Goal: Transaction & Acquisition: Book appointment/travel/reservation

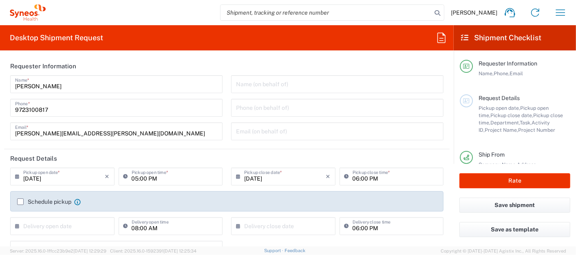
type input "6162"
type input "[US_STATE]"
type input "[GEOGRAPHIC_DATA]"
type input "Syneos Health Medical Communic"
click at [84, 178] on input "[DATE]" at bounding box center [64, 176] width 82 height 14
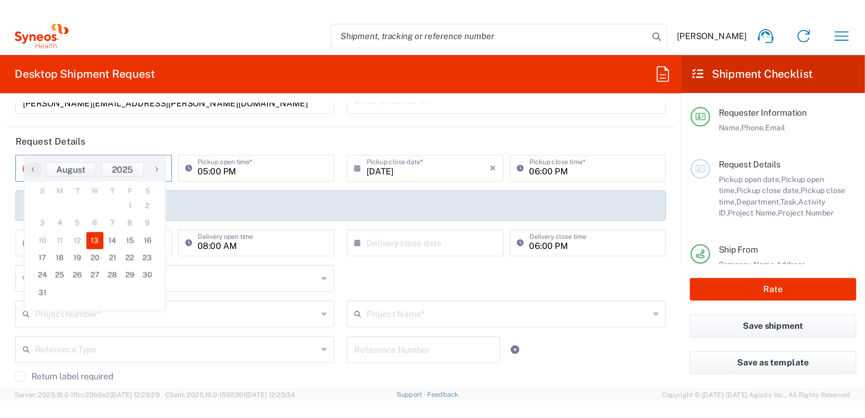
scroll to position [90, 0]
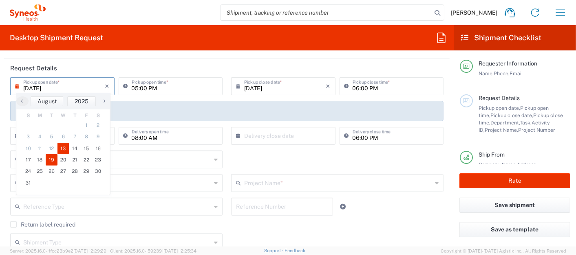
click at [55, 157] on span "19" at bounding box center [52, 159] width 12 height 11
type input "[DATE]"
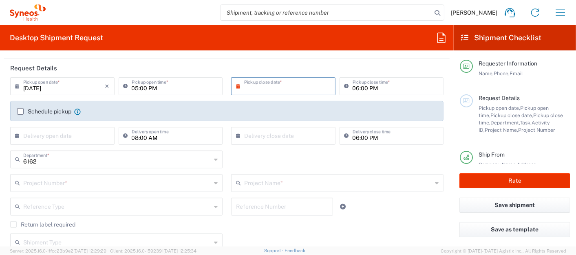
click at [266, 86] on input "text" at bounding box center [285, 86] width 82 height 14
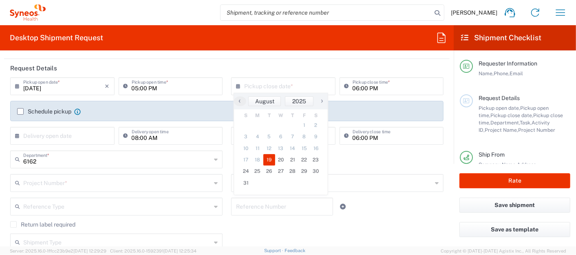
click at [269, 159] on span "19" at bounding box center [269, 159] width 12 height 11
type input "[DATE]"
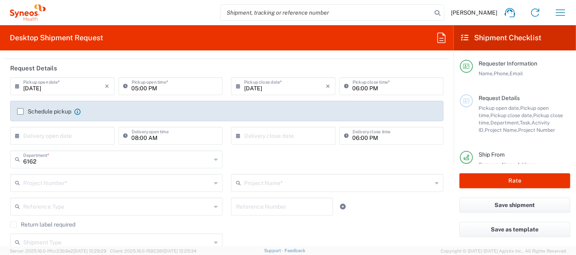
click at [140, 86] on input "05:00 PM" at bounding box center [175, 86] width 86 height 14
click at [132, 86] on input "05:00 PM" at bounding box center [175, 86] width 86 height 14
click at [132, 87] on input "05:00 PM" at bounding box center [175, 86] width 86 height 14
click at [150, 86] on input "08:00 PM" at bounding box center [175, 86] width 86 height 14
type input "08:00 AM"
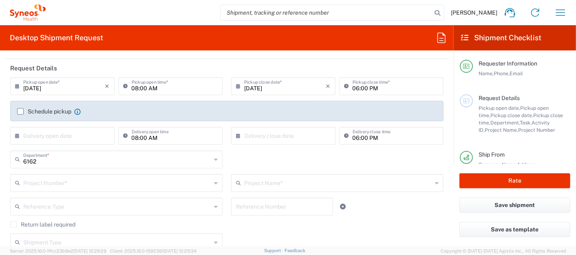
click at [225, 62] on header "Request Details" at bounding box center [226, 68] width 445 height 18
click at [53, 86] on input "[DATE]" at bounding box center [64, 86] width 82 height 14
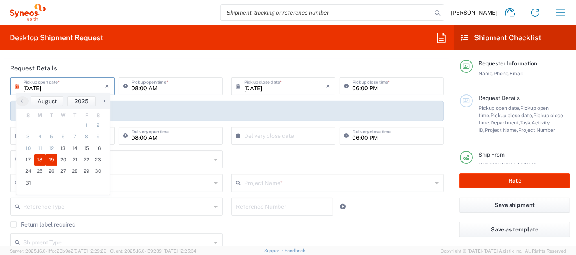
click at [44, 158] on span "18" at bounding box center [40, 159] width 12 height 11
type input "[DATE]"
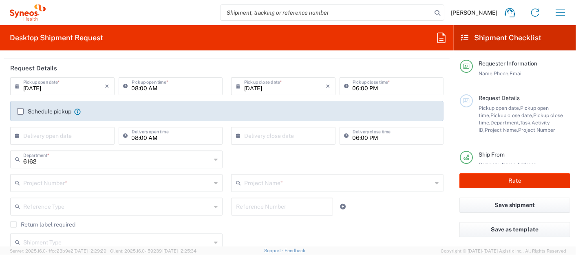
click at [258, 87] on input "[DATE]" at bounding box center [285, 86] width 82 height 14
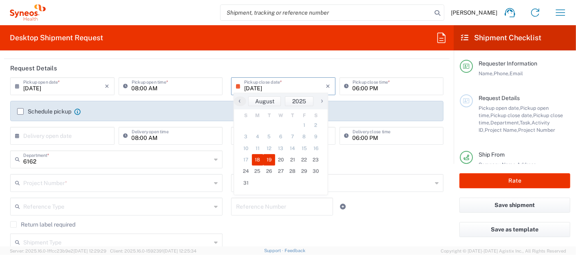
click at [257, 160] on span "18" at bounding box center [258, 159] width 12 height 11
type input "[DATE]"
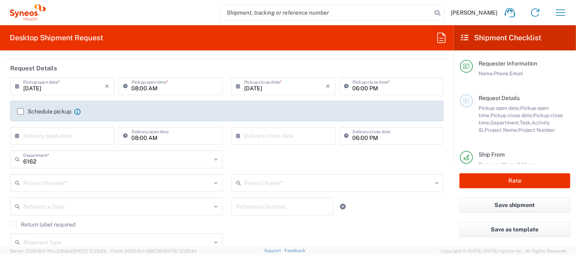
click at [557, 81] on div "Requester Information Name, Phone, Email" at bounding box center [515, 77] width 110 height 35
click at [115, 181] on input "text" at bounding box center [117, 183] width 188 height 14
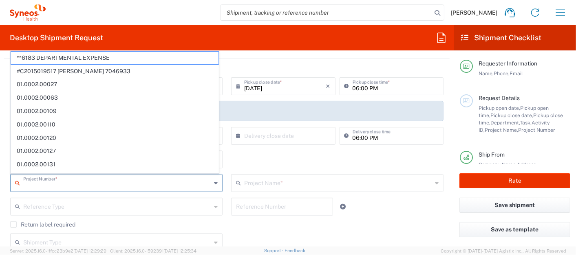
paste input "MCUS.IMSE.CL.7068636"
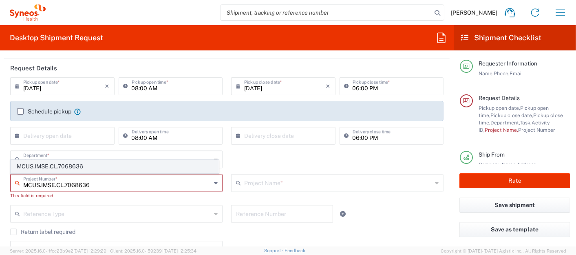
type input "MCUS.IMSE.CL.7068636"
click at [98, 167] on span "MCUS.IMSE.CL.7068636" at bounding box center [114, 167] width 207 height 13
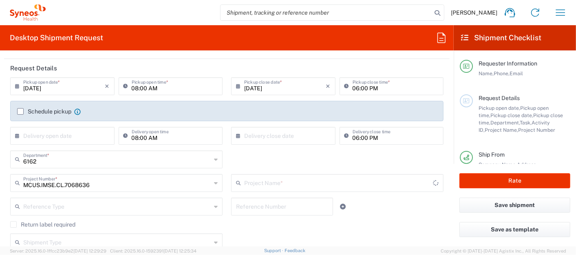
type input "Takeda.SpkrBureau.25.7068636"
click at [92, 208] on input "text" at bounding box center [117, 206] width 188 height 14
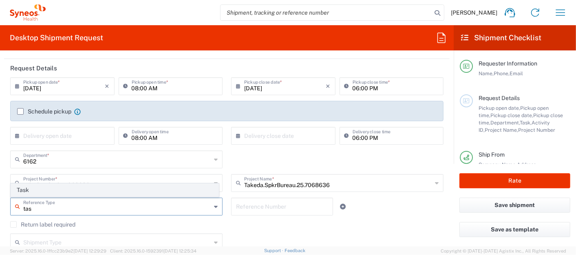
click at [82, 194] on span "Task" at bounding box center [114, 190] width 207 height 13
type input "Task"
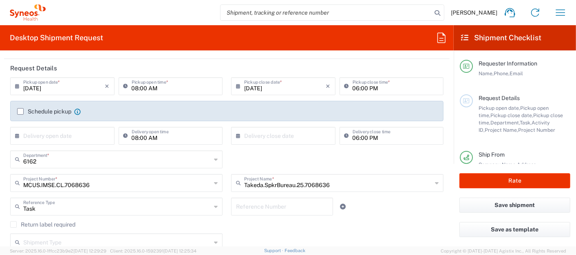
click at [247, 204] on input "text" at bounding box center [282, 206] width 92 height 14
type input "002"
click at [340, 208] on icon at bounding box center [343, 207] width 6 height 6
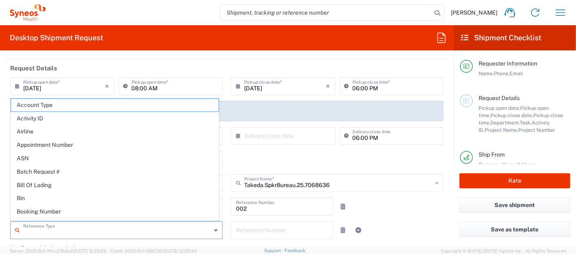
click at [134, 231] on input "text" at bounding box center [117, 230] width 188 height 14
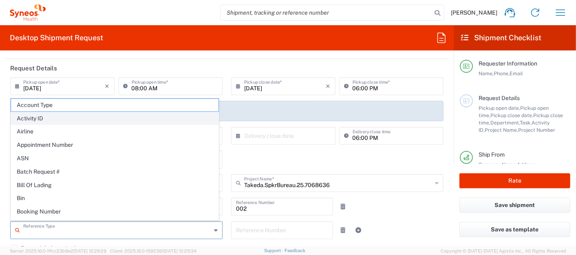
click at [62, 120] on span "Activity ID" at bounding box center [114, 118] width 207 height 13
type input "Activity ID"
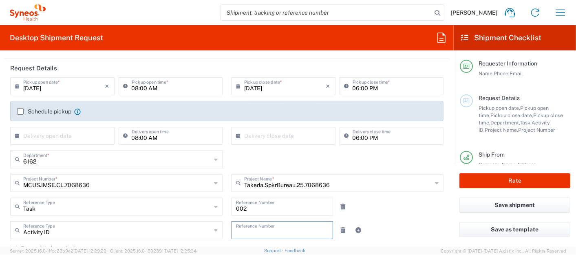
click at [309, 226] on input "text" at bounding box center [282, 230] width 92 height 14
type input "10430"
click at [418, 205] on div "Task Reference Type Task 002 Reference Number" at bounding box center [227, 210] width 442 height 24
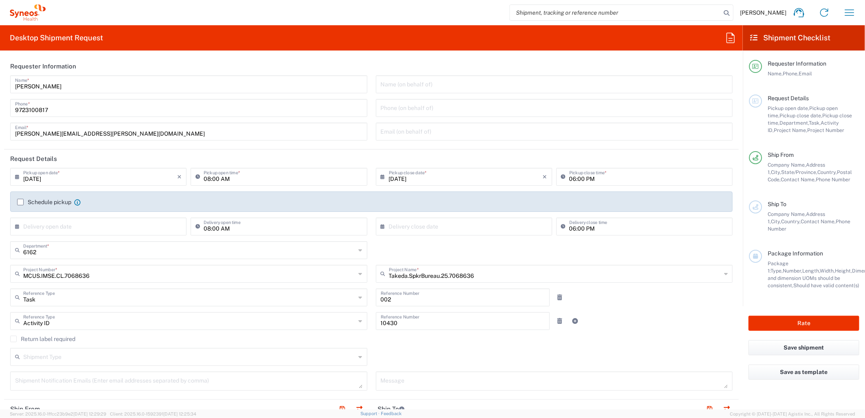
scroll to position [45, 0]
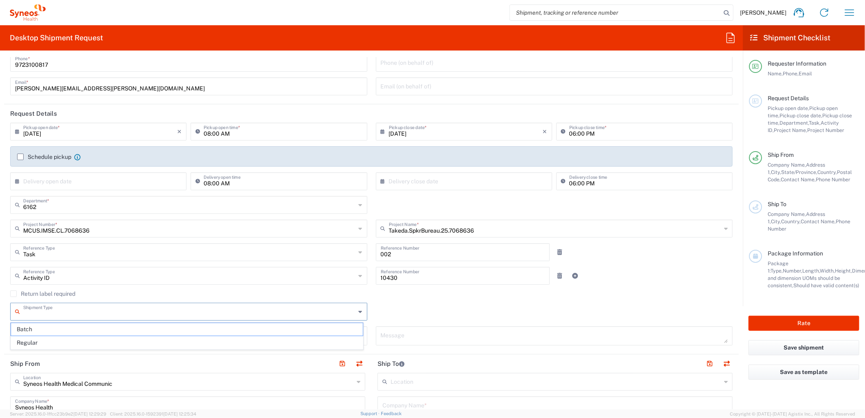
click at [184, 255] on input "text" at bounding box center [189, 311] width 333 height 14
click at [98, 255] on span "Regular" at bounding box center [187, 343] width 352 height 13
type input "Regular"
click at [91, 255] on textarea at bounding box center [189, 336] width 348 height 14
drag, startPoint x: 123, startPoint y: 84, endPoint x: -54, endPoint y: 77, distance: 176.6
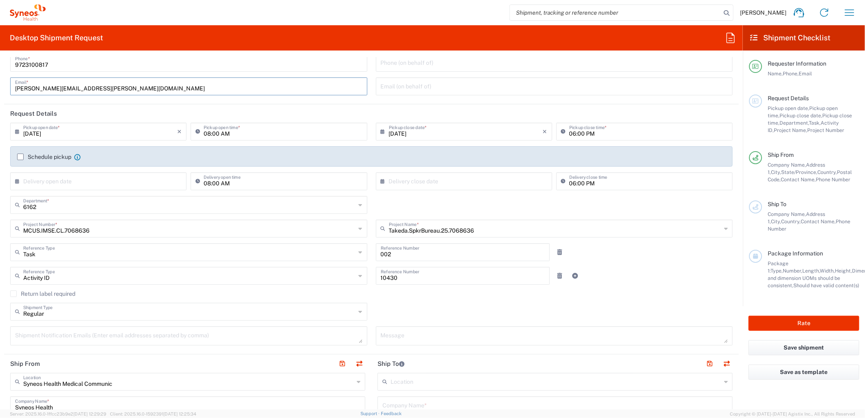
click at [0, 77] on html "[PERSON_NAME] Home Shipment estimator Shipment tracking Desktop shipment reques…" at bounding box center [432, 209] width 865 height 418
click at [123, 255] on textarea at bounding box center [189, 336] width 348 height 14
paste textarea "[PERSON_NAME][EMAIL_ADDRESS][PERSON_NAME][DOMAIN_NAME]"
type textarea "[PERSON_NAME][EMAIL_ADDRESS][PERSON_NAME][DOMAIN_NAME]"
click at [421, 255] on div "Regular Shipment Type Batch Regular" at bounding box center [371, 315] width 731 height 24
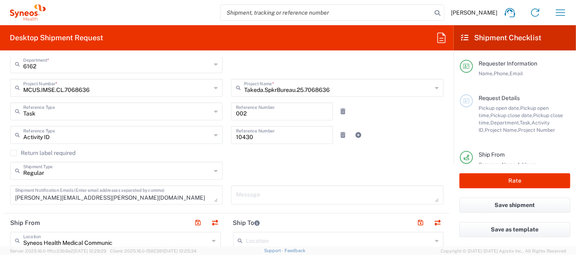
scroll to position [271, 0]
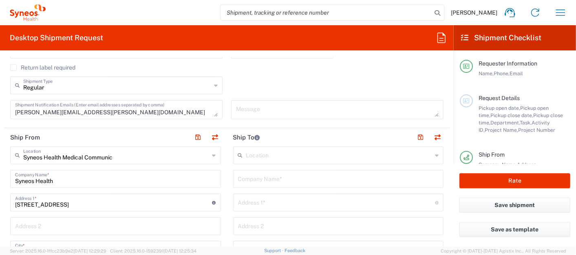
click at [284, 178] on input "text" at bounding box center [338, 179] width 201 height 14
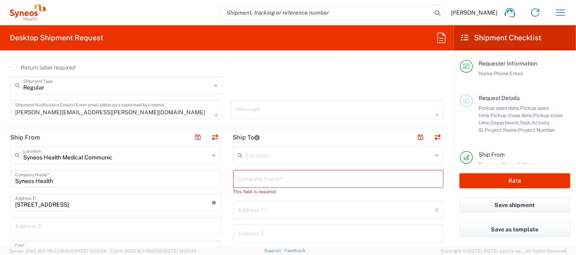
click at [264, 180] on input "text" at bounding box center [338, 179] width 201 height 14
paste input "ATTN: Scripps Oncology Review- Takeda Oncology"
type input "ATTN: Scripps Oncology Review- Takeda Oncology"
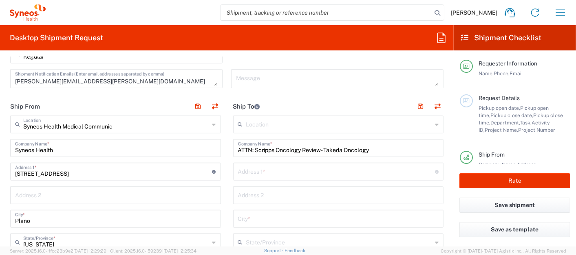
scroll to position [317, 0]
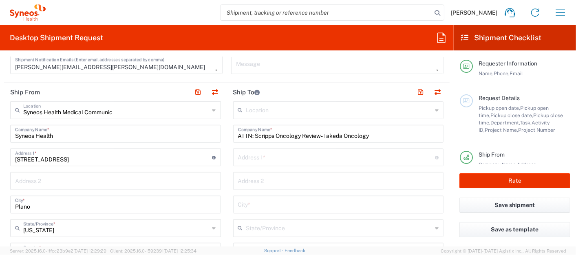
click at [257, 161] on input "text" at bounding box center [336, 157] width 197 height 14
type input "[STREET_ADDRESS]"
type input "[GEOGRAPHIC_DATA]"
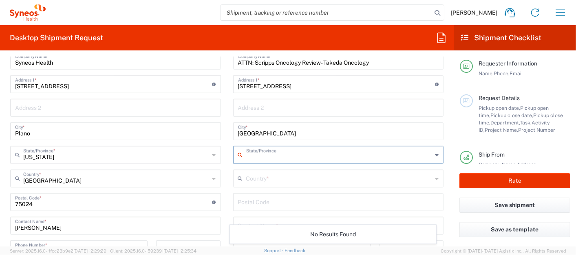
scroll to position [407, 0]
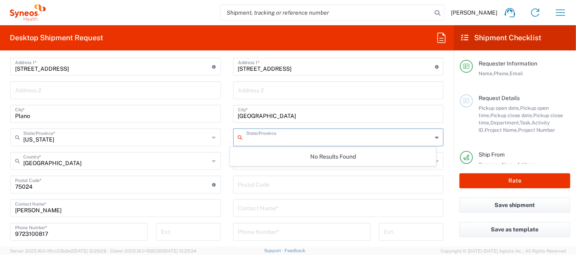
click at [228, 189] on main "Location [PERSON_NAME] LLC-[GEOGRAPHIC_DATA] [GEOGRAPHIC_DATA] [GEOGRAPHIC_DATA…" at bounding box center [338, 182] width 223 height 342
click at [269, 164] on input "text" at bounding box center [339, 161] width 186 height 14
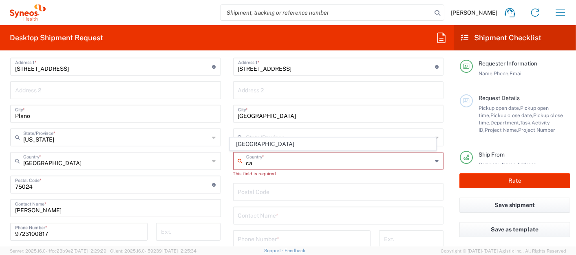
type input "c"
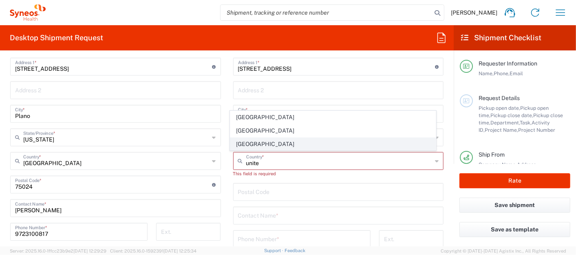
click at [251, 150] on span "[GEOGRAPHIC_DATA]" at bounding box center [332, 144] width 205 height 13
type input "[GEOGRAPHIC_DATA]"
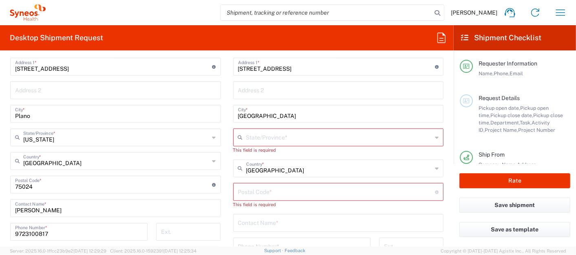
click at [271, 140] on input "text" at bounding box center [339, 137] width 186 height 14
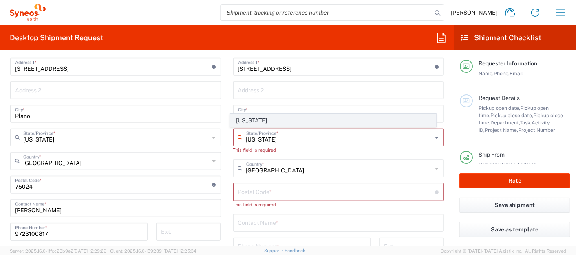
type input "[US_STATE]"
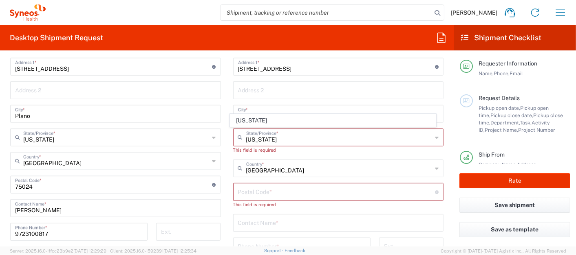
click at [251, 120] on span "[US_STATE]" at bounding box center [332, 121] width 205 height 13
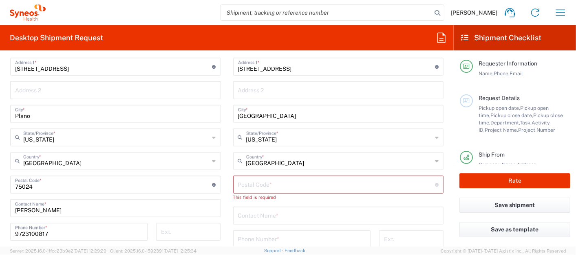
click at [346, 176] on div "Postal Code * Postal Code for [GEOGRAPHIC_DATA] should have the following forma…" at bounding box center [338, 185] width 211 height 18
type input "92660"
click at [304, 213] on input "text" at bounding box center [338, 208] width 201 height 14
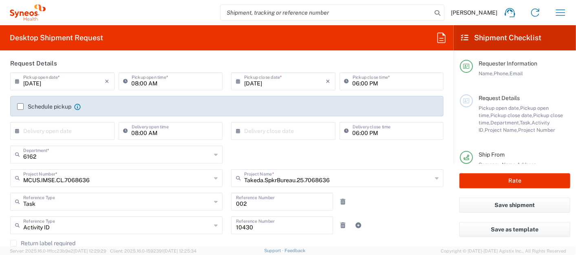
scroll to position [0, 0]
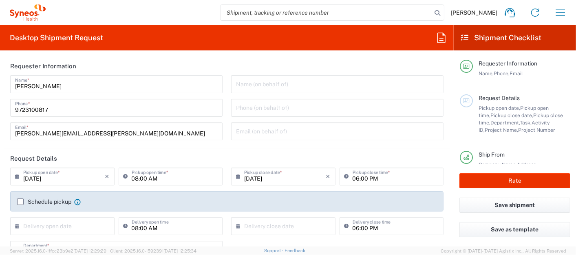
type input "[PERSON_NAME]"
drag, startPoint x: 52, startPoint y: 86, endPoint x: 0, endPoint y: 80, distance: 52.5
click at [0, 80] on html "[PERSON_NAME] Home Shipment estimator Shipment tracking Desktop shipment reques…" at bounding box center [288, 127] width 576 height 255
click at [326, 77] on input "text" at bounding box center [337, 84] width 203 height 14
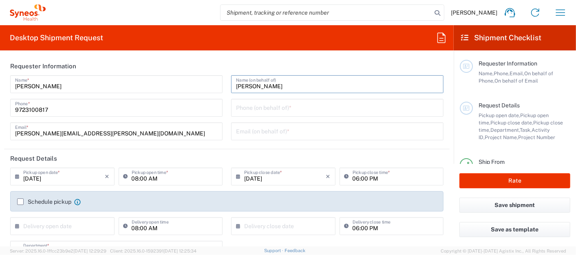
type input "[PERSON_NAME]"
type input "4242122295"
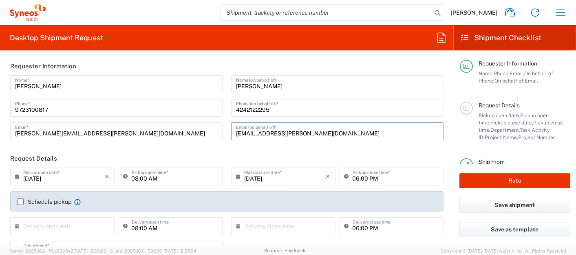
type input "[EMAIL_ADDRESS][PERSON_NAME][DOMAIN_NAME]"
click at [288, 54] on div "Desktop Shipment Request Requester Information [PERSON_NAME] Name * [PHONE_NUMB…" at bounding box center [227, 136] width 454 height 222
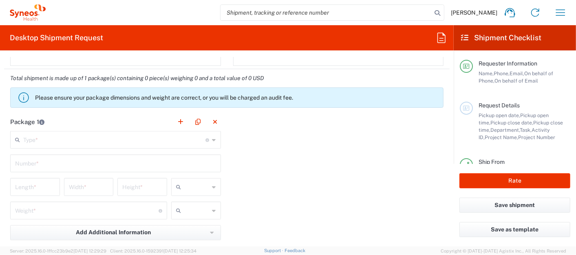
scroll to position [698, 0]
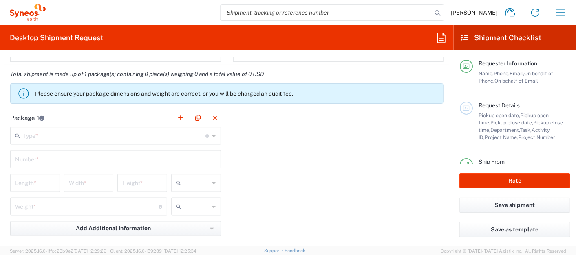
click at [90, 134] on input "text" at bounding box center [114, 135] width 183 height 14
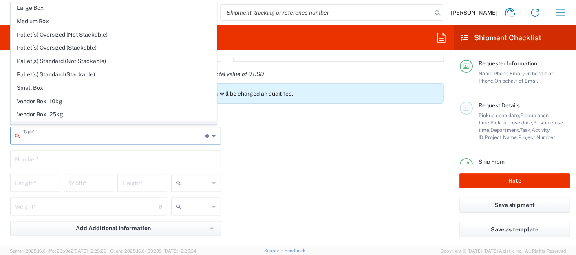
scroll to position [22, 0]
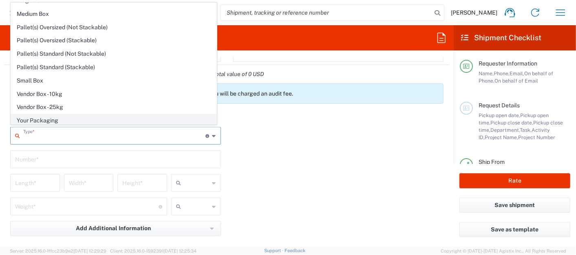
click at [80, 116] on span "Your Packaging" at bounding box center [113, 121] width 205 height 13
type input "Your Packaging"
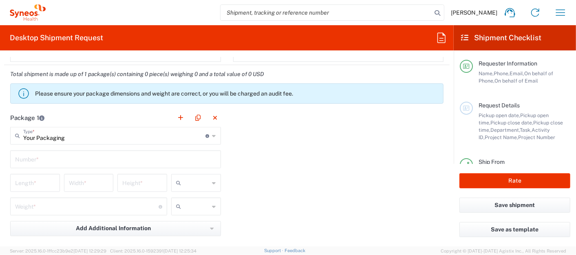
click at [71, 161] on input "text" at bounding box center [115, 159] width 201 height 14
type input "1"
click at [35, 176] on input "number" at bounding box center [35, 183] width 40 height 14
type input "12"
type input "9.75"
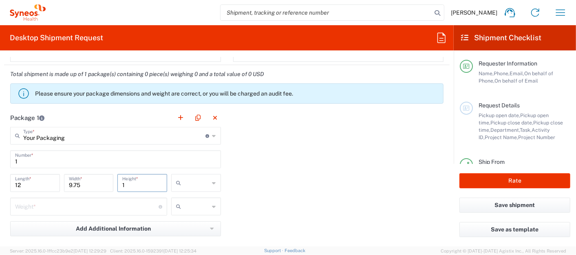
type input "1"
type input "in"
click at [180, 193] on span "in" at bounding box center [193, 199] width 47 height 13
click at [137, 203] on input "number" at bounding box center [86, 206] width 143 height 14
type input "5"
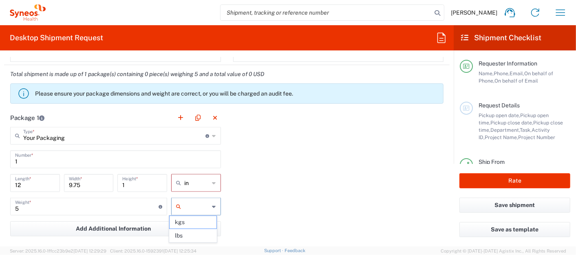
click at [189, 210] on input "text" at bounding box center [196, 206] width 25 height 13
click at [186, 237] on span "lbs" at bounding box center [193, 236] width 47 height 13
type input "lbs"
click at [351, 192] on div "Package 1 Your Packaging Type * Material used to package goods Envelope Large B…" at bounding box center [226, 198] width 445 height 179
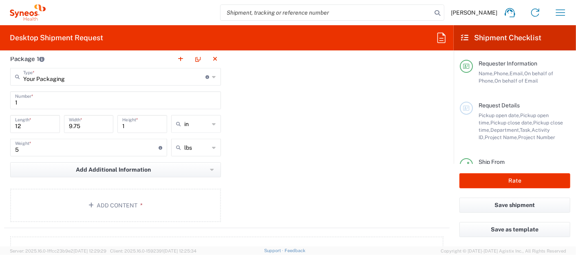
scroll to position [835, 0]
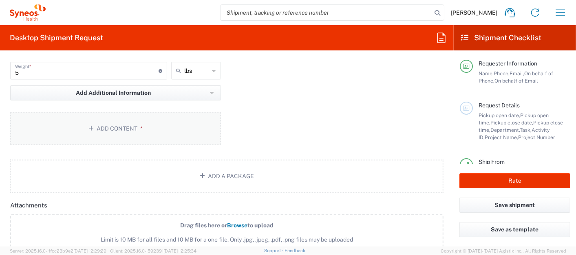
click at [142, 131] on button "Add Content *" at bounding box center [115, 128] width 211 height 33
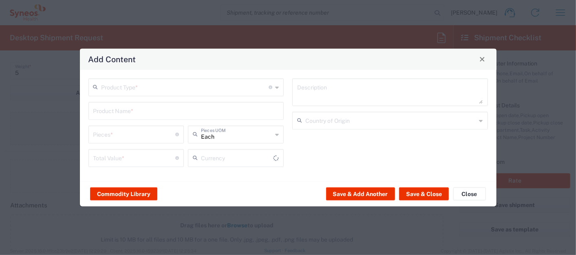
type input "US Dollar"
click at [180, 95] on div "Product Type * Document: Paper document generated internally by Syneos, a clien…" at bounding box center [186, 87] width 196 height 18
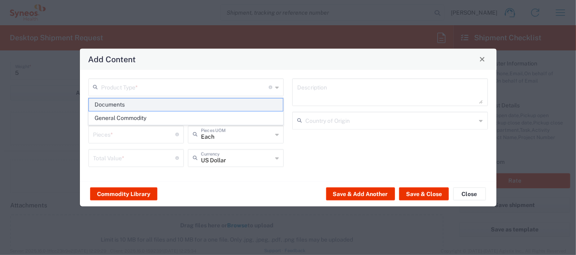
click at [167, 109] on span "Documents" at bounding box center [186, 105] width 194 height 13
type input "Documents"
type input "1"
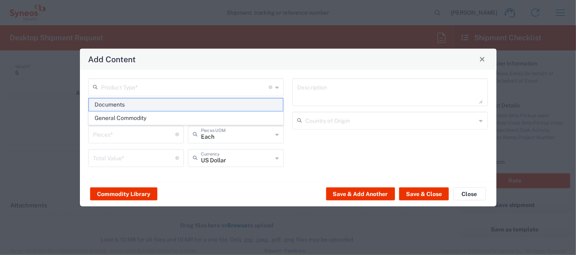
type textarea "Documents"
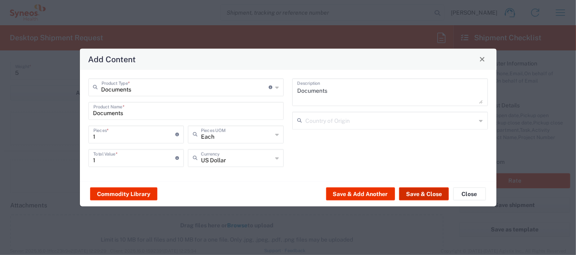
click at [408, 194] on button "Save & Close" at bounding box center [424, 194] width 50 height 13
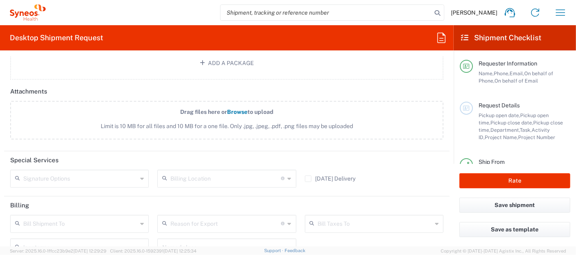
scroll to position [1018, 0]
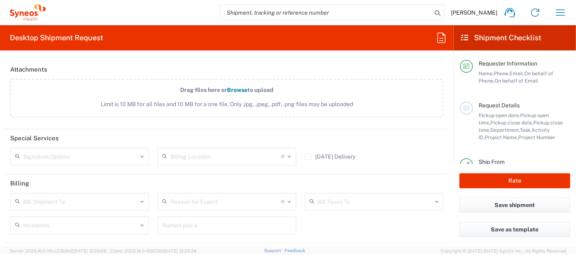
click at [86, 201] on input "text" at bounding box center [80, 201] width 114 height 14
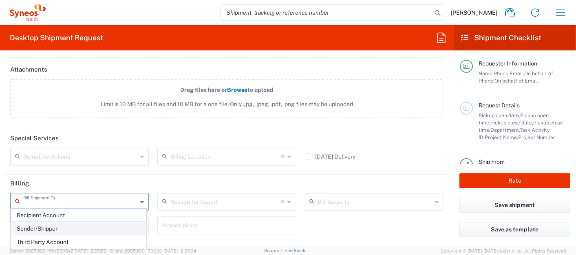
click at [62, 227] on span "Sender/Shipper" at bounding box center [78, 229] width 135 height 13
type input "Sender/Shipper"
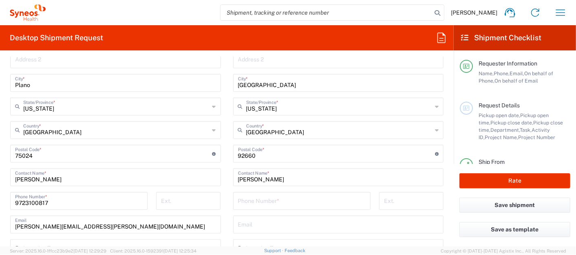
scroll to position [429, 0]
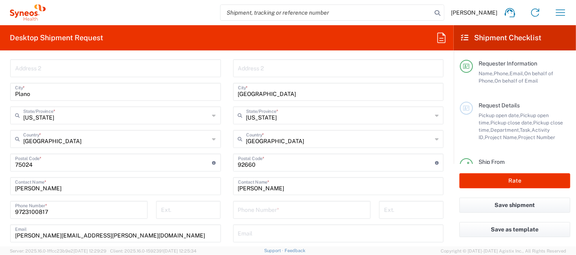
click at [305, 201] on div "Phone Number *" at bounding box center [301, 210] width 137 height 18
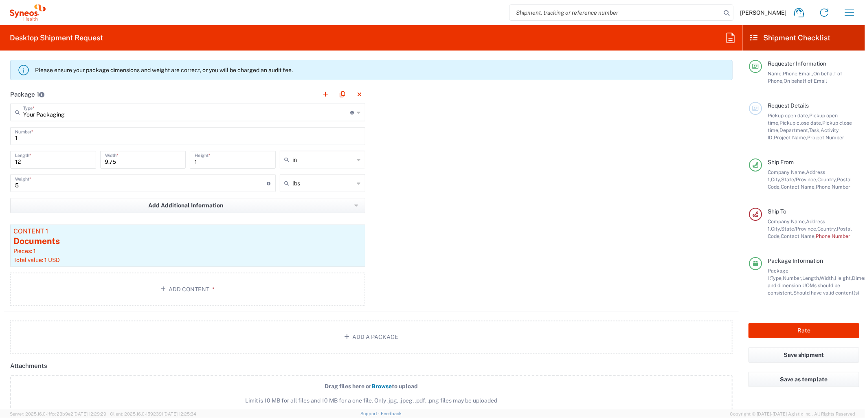
scroll to position [458, 0]
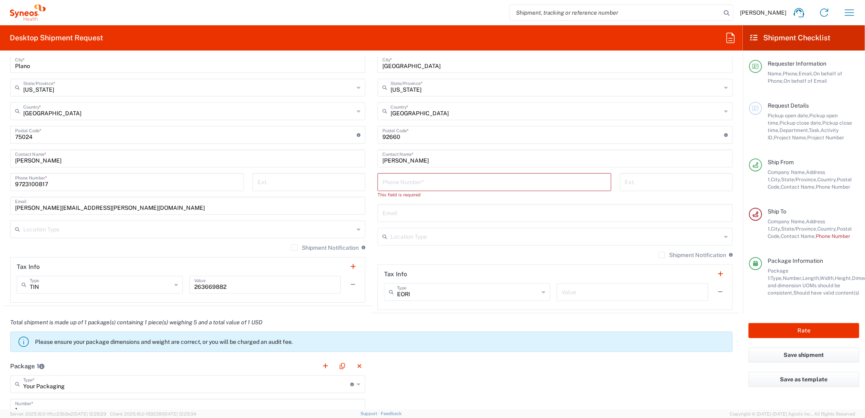
click at [450, 183] on input "tel" at bounding box center [495, 181] width 224 height 14
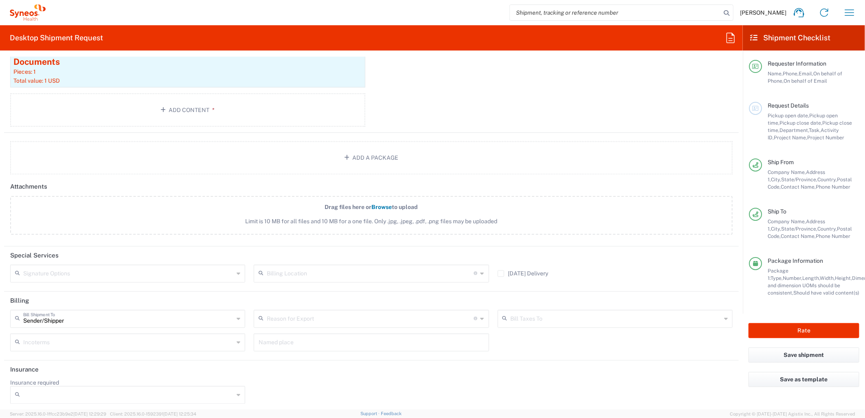
scroll to position [903, 0]
type input "[PHONE_NUMBER]"
click at [575, 255] on button "Rate" at bounding box center [804, 330] width 111 height 15
type input "MCUS.IMSE.CL.7068636"
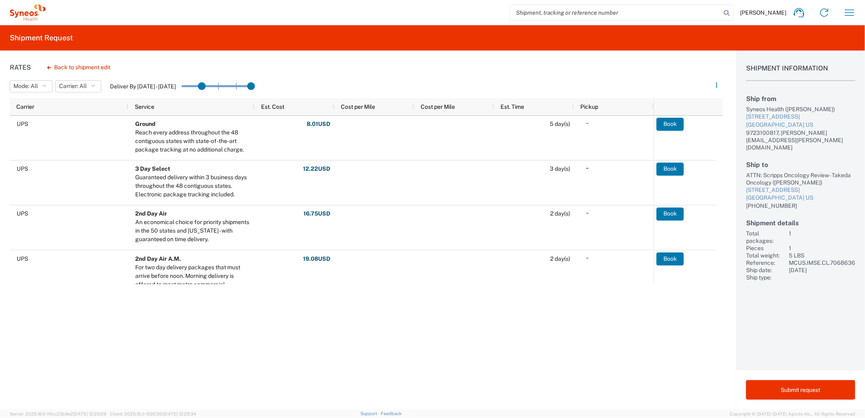
drag, startPoint x: 192, startPoint y: 84, endPoint x: 206, endPoint y: 86, distance: 14.0
click at [372, 255] on div "Rates Back to shipment edit Mode: All All SMAL Carrier: All All FedEx Express U…" at bounding box center [362, 230] width 724 height 359
drag, startPoint x: 257, startPoint y: 83, endPoint x: 247, endPoint y: 83, distance: 9.8
drag, startPoint x: 240, startPoint y: 86, endPoint x: 225, endPoint y: 83, distance: 16.1
click at [392, 86] on agx-table-filter-chips "Mode: All All SMAL Carrier: All All FedEx Express UPS Deliver By [DATE] - [DATE]" at bounding box center [359, 89] width 698 height 20
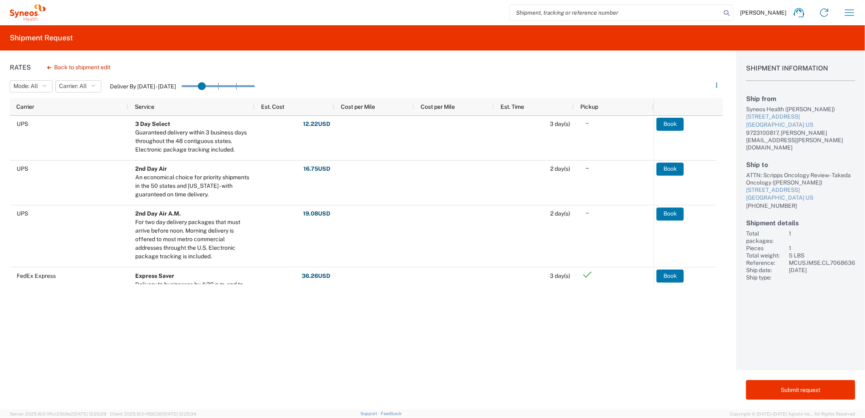
drag, startPoint x: 222, startPoint y: 86, endPoint x: 206, endPoint y: 86, distance: 15.9
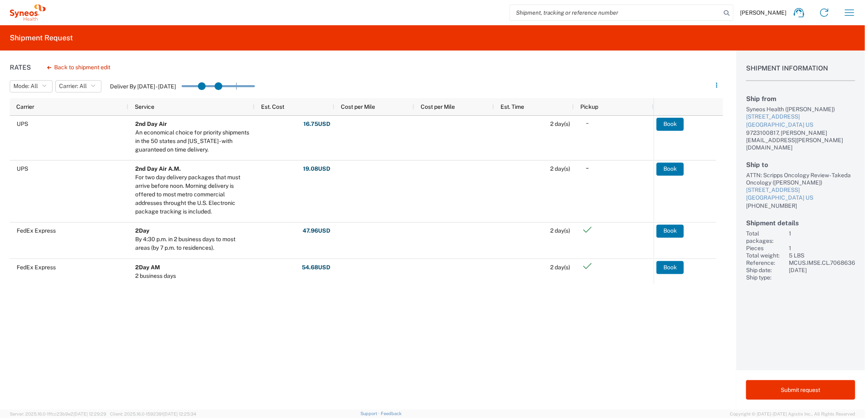
drag, startPoint x: 208, startPoint y: 86, endPoint x: 222, endPoint y: 87, distance: 14.8
drag, startPoint x: 207, startPoint y: 84, endPoint x: 222, endPoint y: 84, distance: 15.1
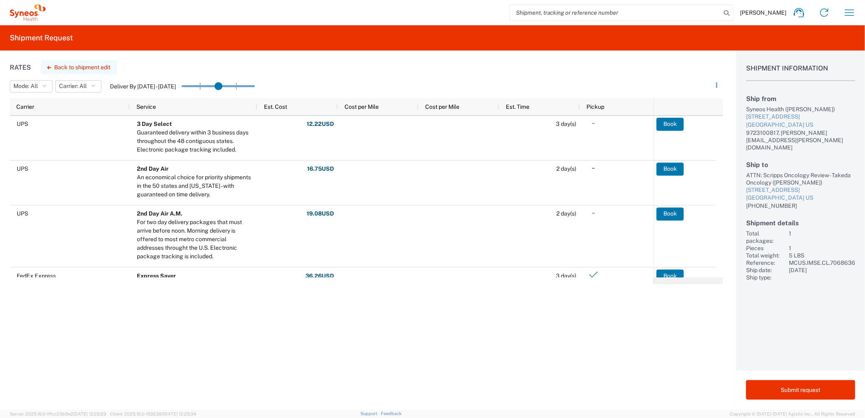
click at [104, 66] on button "Back to shipment edit" at bounding box center [79, 67] width 76 height 14
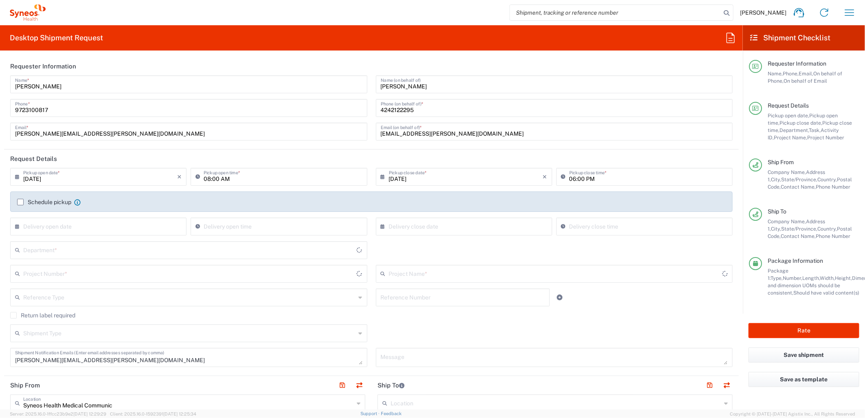
type input "[US_STATE]"
type input "Your Packaging"
type input "MCUS.IMSE.CL.7068636"
type input "Takeda.SpkrBureau.25.7068636"
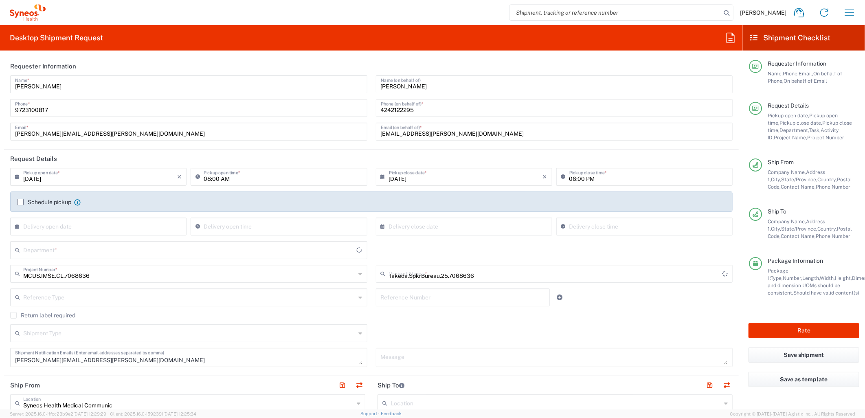
type input "6162"
click at [320, 255] on div "Reference Type" at bounding box center [188, 297] width 357 height 18
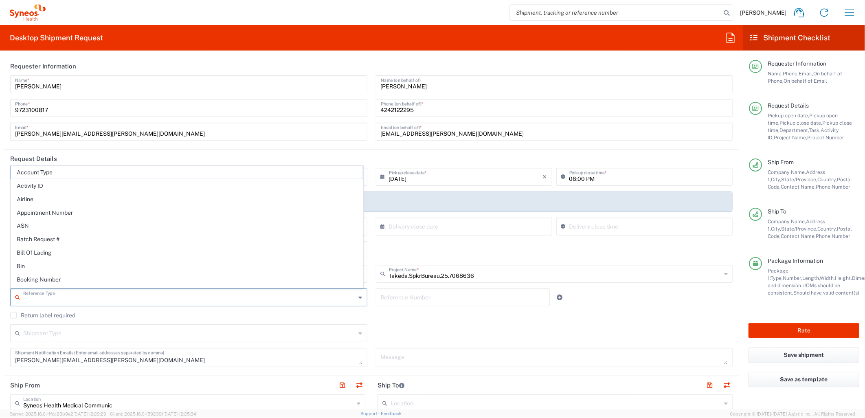
click at [310, 255] on input "text" at bounding box center [189, 297] width 333 height 14
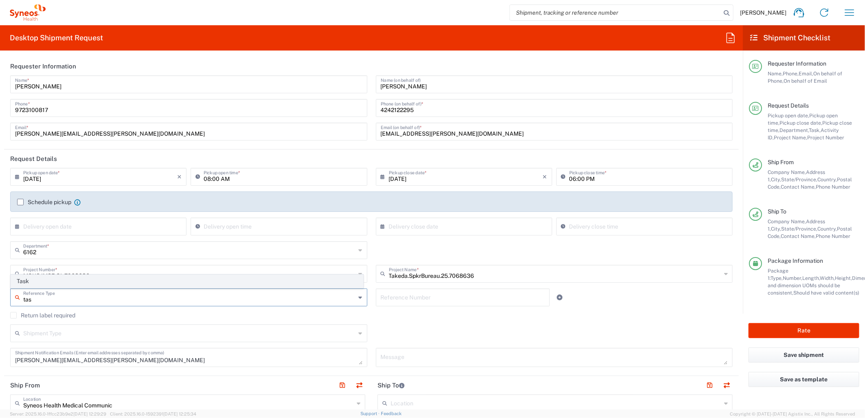
click at [153, 255] on span "Task" at bounding box center [187, 281] width 352 height 13
type input "Task"
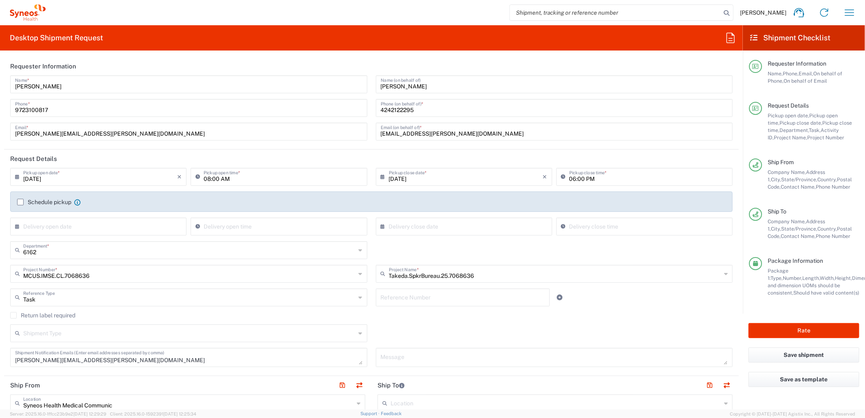
click at [381, 255] on input "text" at bounding box center [463, 297] width 165 height 14
type input "002"
click at [557, 255] on icon at bounding box center [560, 298] width 6 height 6
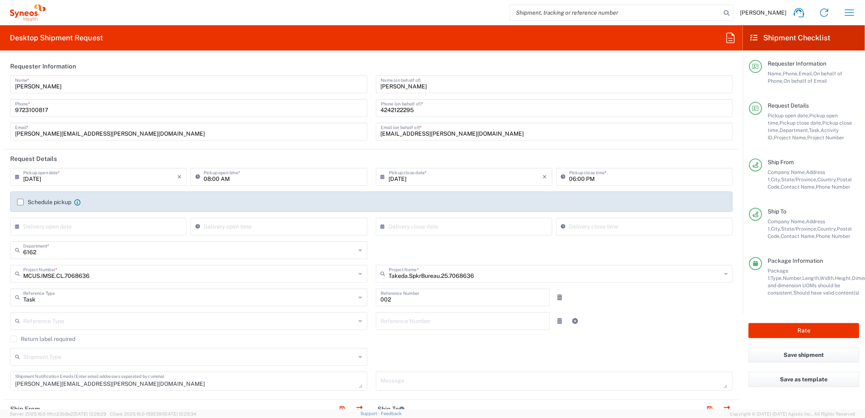
click at [221, 255] on input "text" at bounding box center [189, 320] width 333 height 14
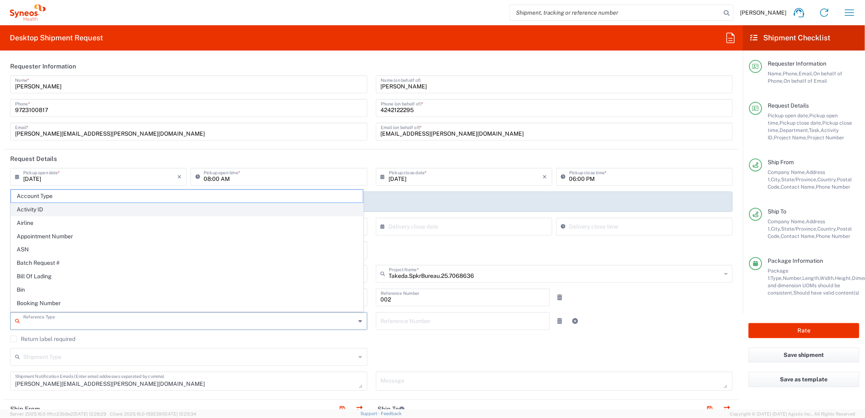
click at [107, 215] on span "Activity ID" at bounding box center [187, 209] width 352 height 13
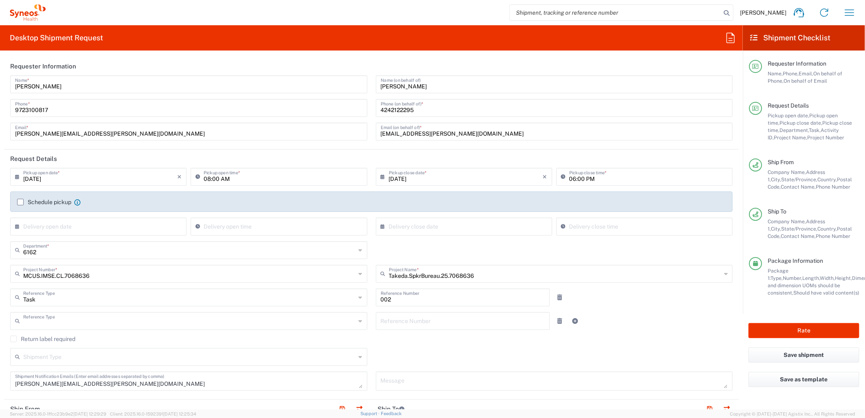
type input "Activity ID"
click at [396, 255] on input "text" at bounding box center [463, 320] width 165 height 14
type input "10430"
click at [109, 172] on input "[DATE]" at bounding box center [100, 176] width 154 height 14
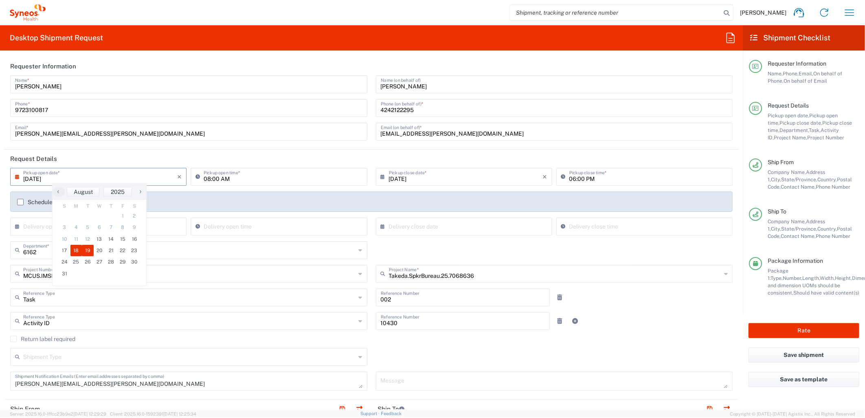
click at [86, 254] on span "19" at bounding box center [88, 250] width 12 height 11
type input "[DATE]"
click at [408, 173] on input "text" at bounding box center [466, 176] width 154 height 14
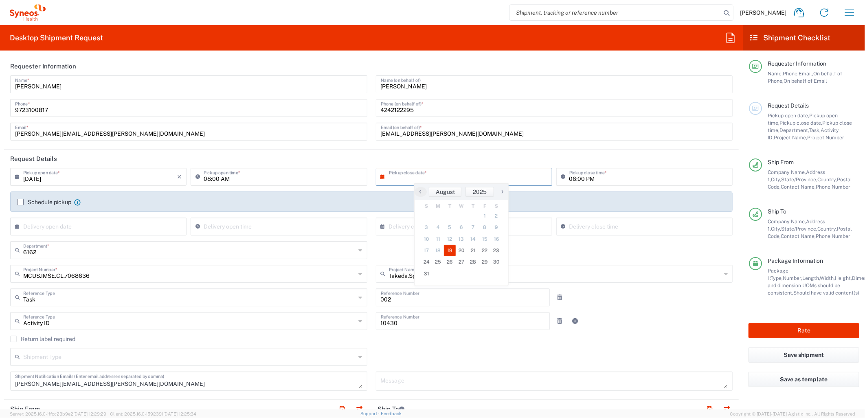
click at [450, 249] on span "19" at bounding box center [450, 250] width 12 height 11
type input "[DATE]"
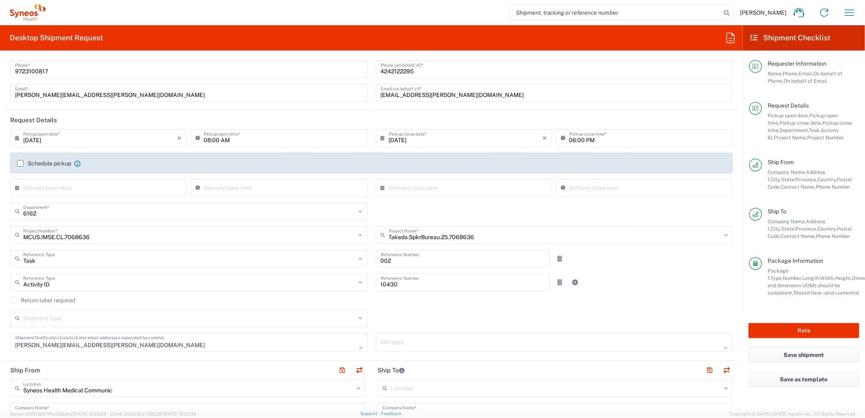
scroll to position [90, 0]
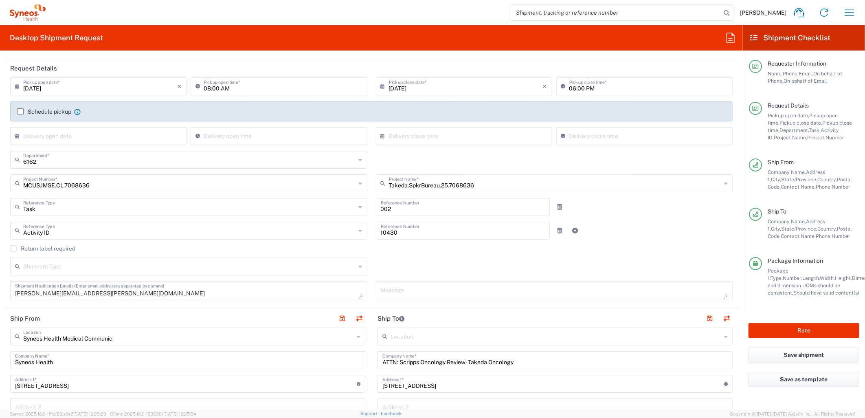
drag, startPoint x: 246, startPoint y: 272, endPoint x: 238, endPoint y: 273, distance: 7.9
click at [246, 255] on input "text" at bounding box center [189, 266] width 333 height 14
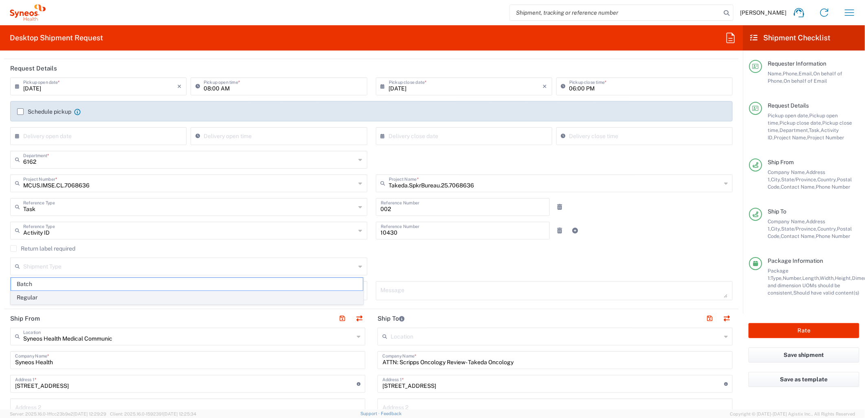
click at [157, 255] on span "Regular" at bounding box center [187, 297] width 352 height 13
type input "Regular"
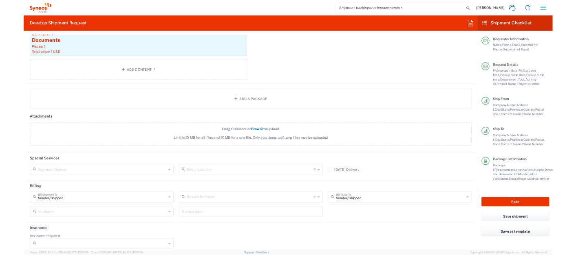
scroll to position [903, 0]
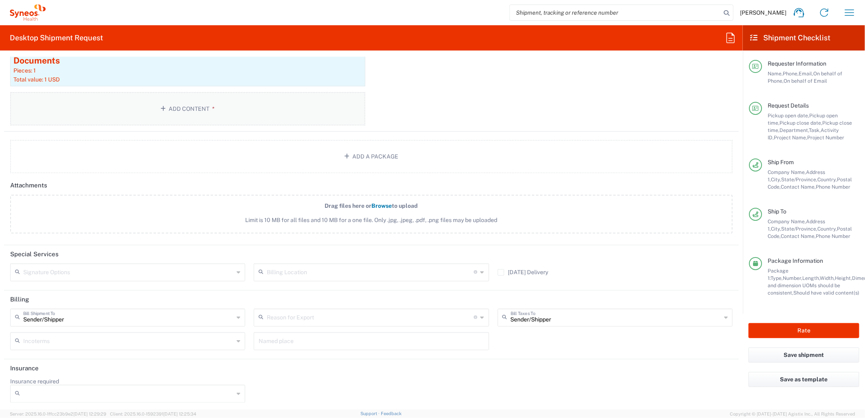
click at [214, 113] on button "Add Content *" at bounding box center [187, 108] width 355 height 33
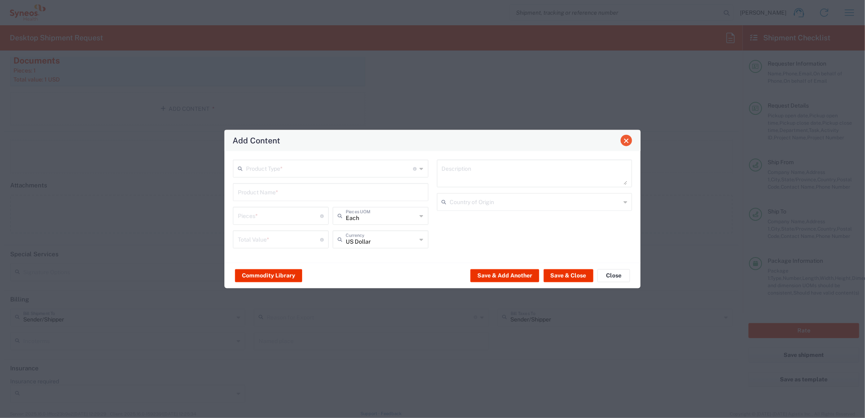
click at [575, 140] on span "Close" at bounding box center [627, 141] width 6 height 6
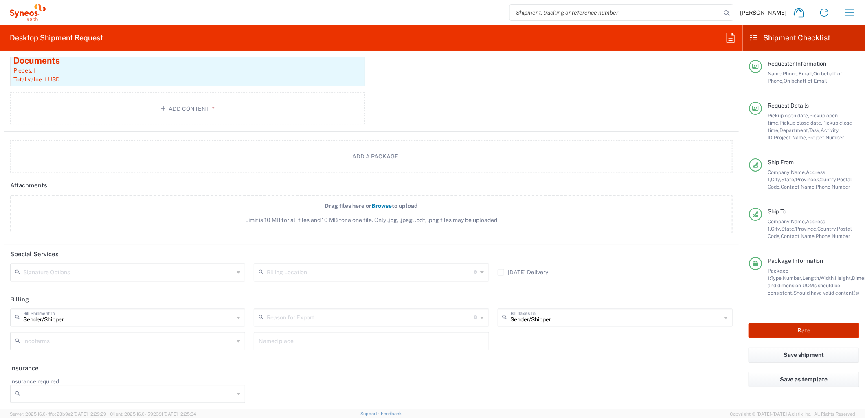
click at [575, 255] on button "Rate" at bounding box center [804, 330] width 111 height 15
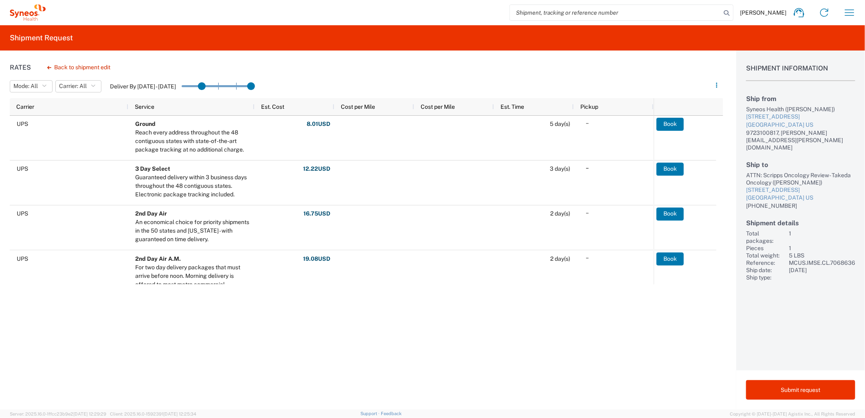
drag, startPoint x: 192, startPoint y: 84, endPoint x: 235, endPoint y: 87, distance: 43.3
click at [251, 85] on agx-slider-range-input at bounding box center [218, 86] width 73 height 14
click at [208, 87] on input "range" at bounding box center [218, 86] width 73 height 12
click at [256, 70] on div "Rates Back to shipment edit Mode: All All SMAL Carrier: All All FedEx Express U…" at bounding box center [362, 230] width 724 height 359
drag, startPoint x: 257, startPoint y: 84, endPoint x: 246, endPoint y: 82, distance: 11.1
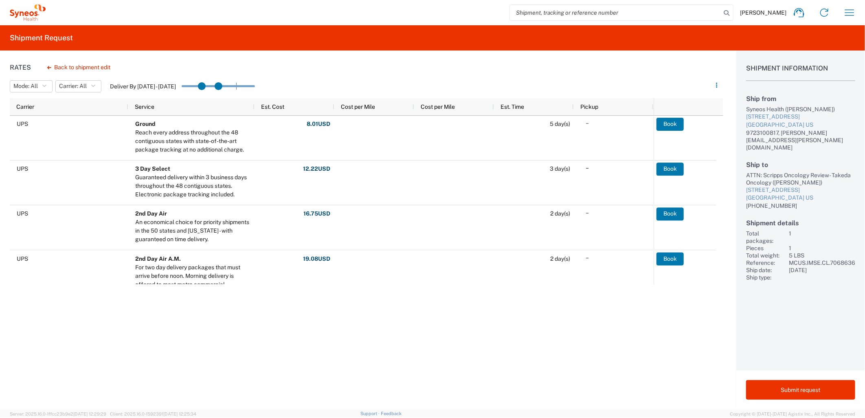
drag, startPoint x: 240, startPoint y: 84, endPoint x: 219, endPoint y: 86, distance: 21.3
drag, startPoint x: 224, startPoint y: 88, endPoint x: 213, endPoint y: 87, distance: 11.0
click at [301, 83] on agx-table-filter-chips "Mode: All All SMAL Carrier: All All FedEx Express UPS Deliver By [DATE] - [DATE]" at bounding box center [359, 89] width 698 height 20
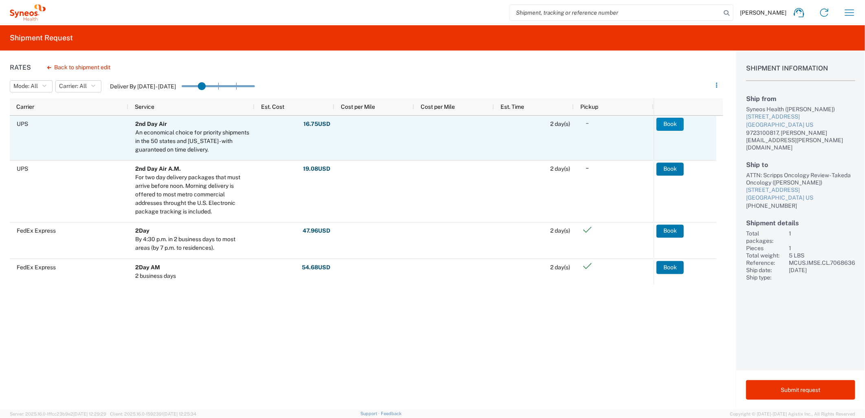
click at [575, 124] on button "Book" at bounding box center [670, 124] width 27 height 13
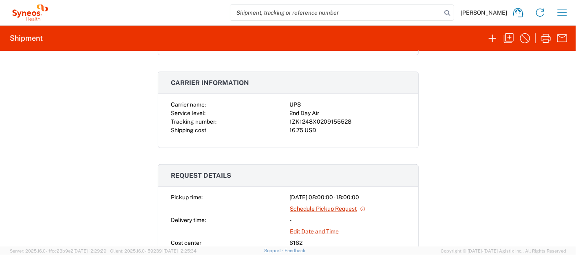
scroll to position [136, 0]
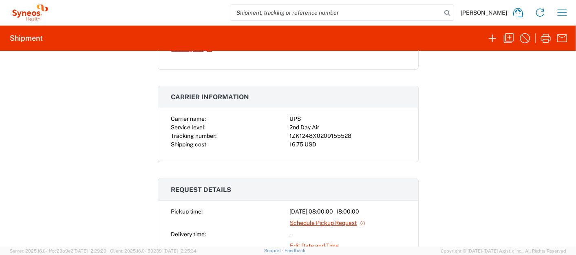
click at [315, 135] on div "1ZK1248X0209155528" at bounding box center [347, 136] width 115 height 9
copy div "1ZK1248X0209155528"
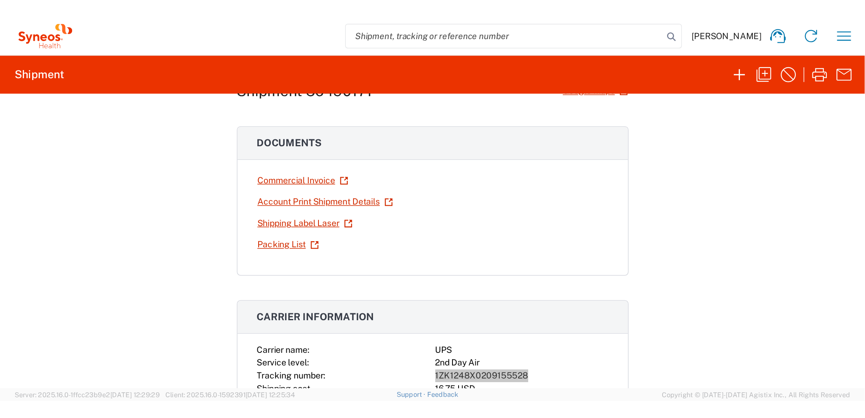
scroll to position [0, 0]
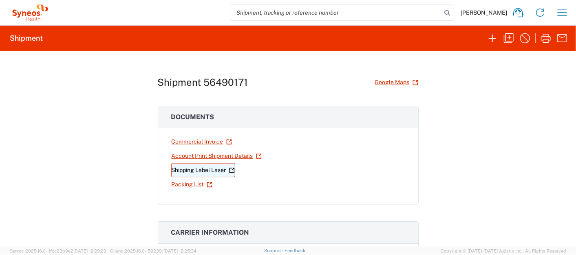
click at [202, 171] on link "Shipping Label Laser" at bounding box center [203, 170] width 64 height 14
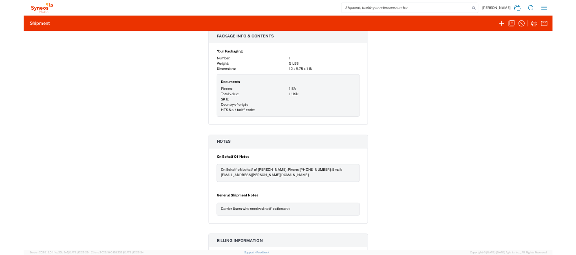
scroll to position [805, 0]
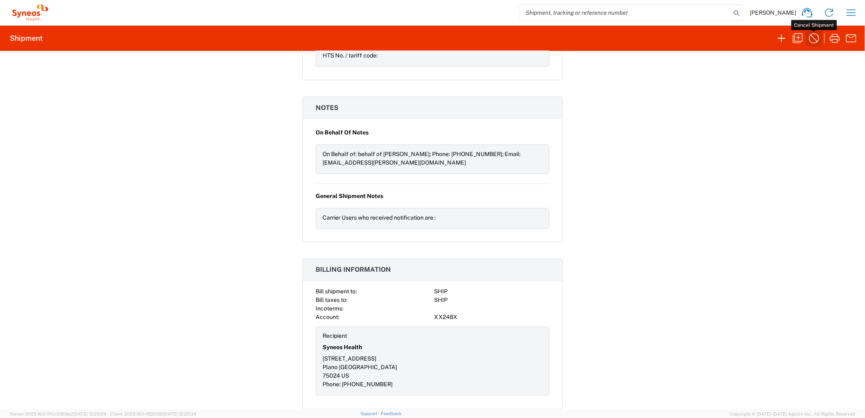
click at [575, 40] on icon "button" at bounding box center [814, 38] width 13 height 13
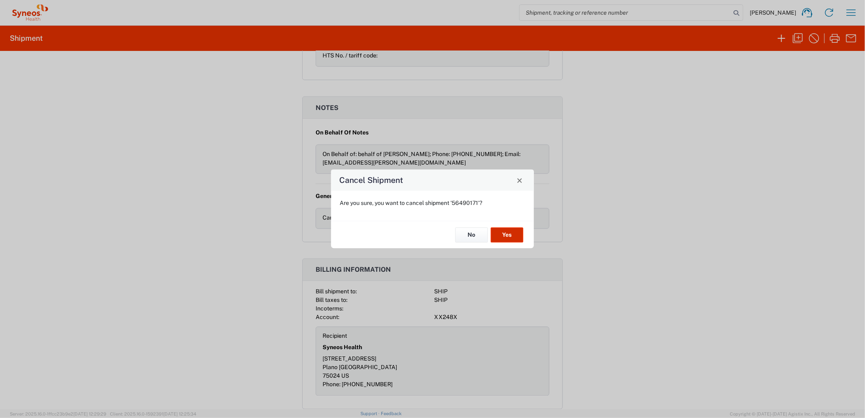
click at [508, 235] on button "Yes" at bounding box center [507, 234] width 33 height 15
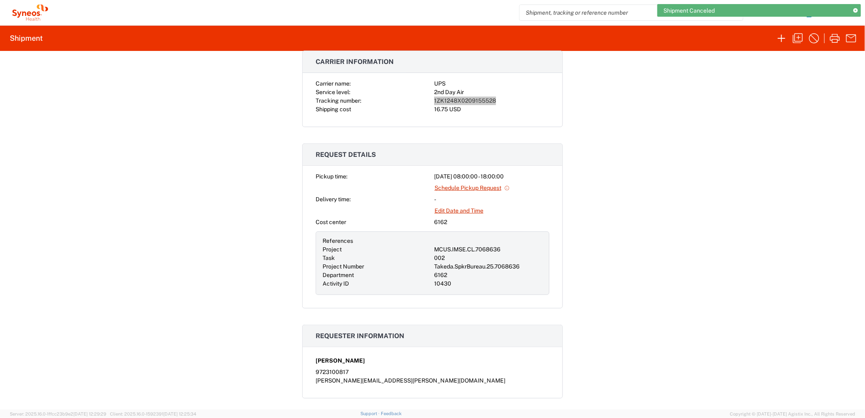
scroll to position [0, 0]
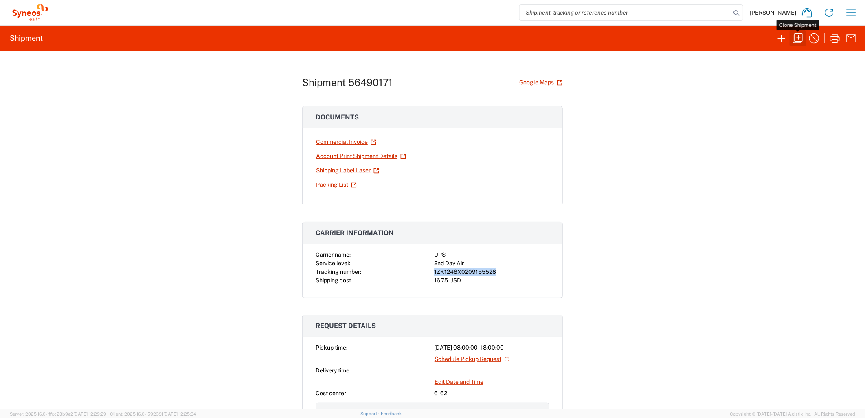
click at [575, 38] on icon "button" at bounding box center [798, 38] width 13 height 13
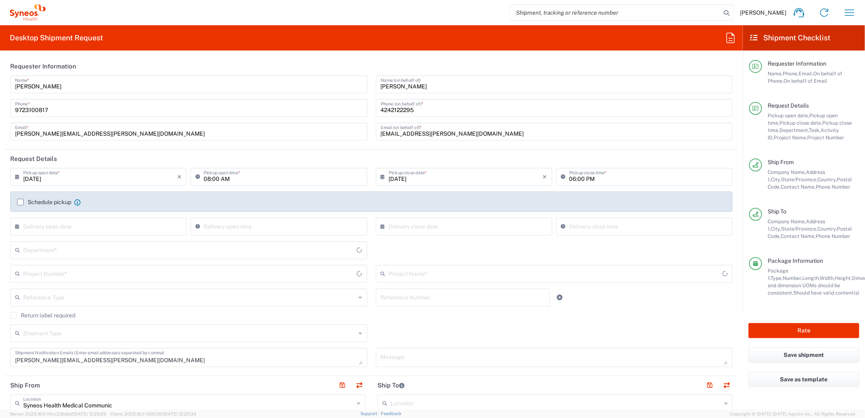
type input "[US_STATE]"
type input "MCUS.IMSE.CL.7068636"
type input "[US_STATE]"
type input "Your Packaging"
type input "Takeda.SpkrBureau.25.7068636"
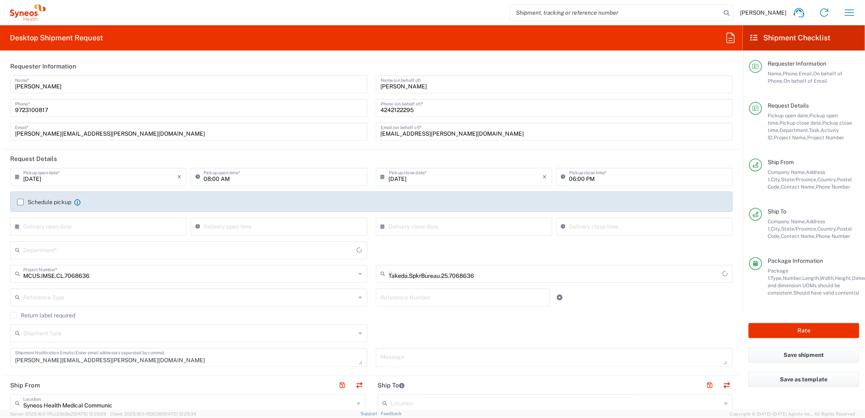
type input "6162"
click at [413, 88] on input "[PERSON_NAME]" at bounding box center [555, 84] width 348 height 14
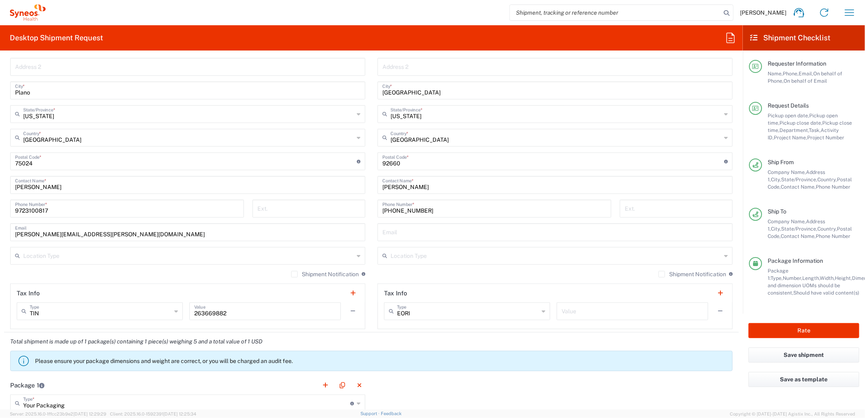
scroll to position [226, 0]
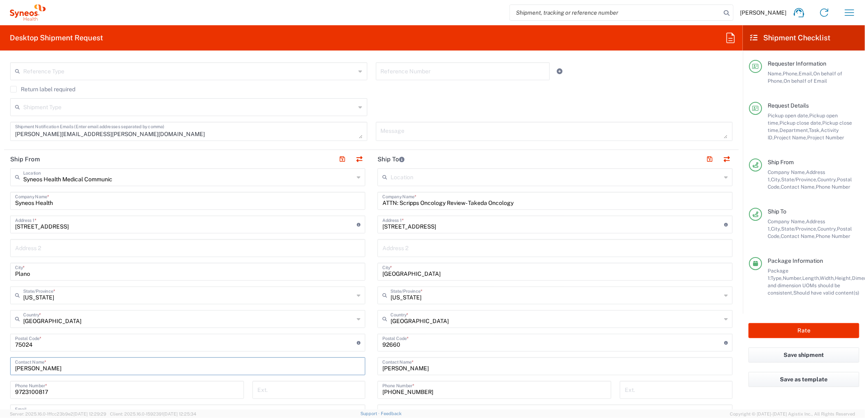
drag, startPoint x: 57, startPoint y: 366, endPoint x: -59, endPoint y: 366, distance: 115.7
click at [0, 255] on html "[PERSON_NAME] Home Shipment estimator Shipment tracking Desktop shipment reques…" at bounding box center [432, 209] width 865 height 418
type input "[PERSON_NAME]"
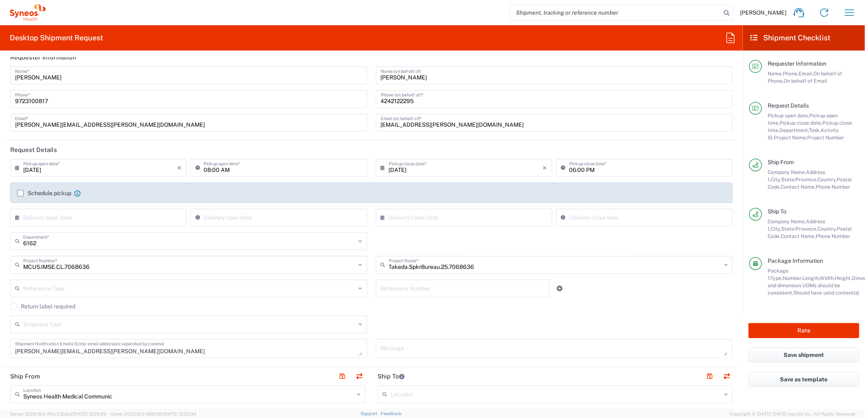
scroll to position [0, 0]
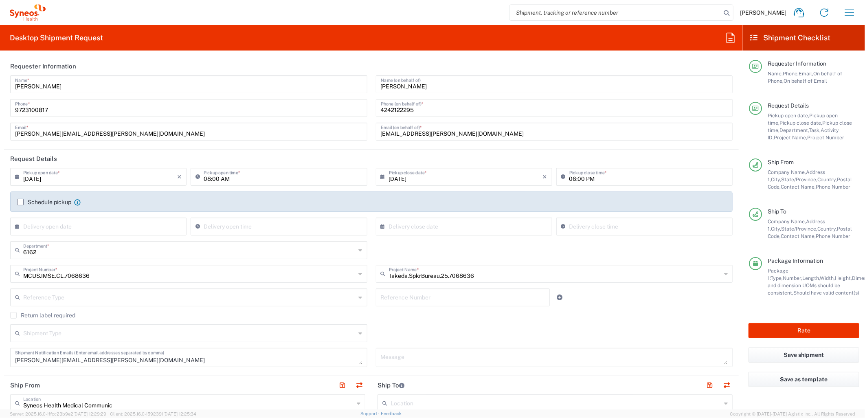
type input "[PHONE_NUMBER]"
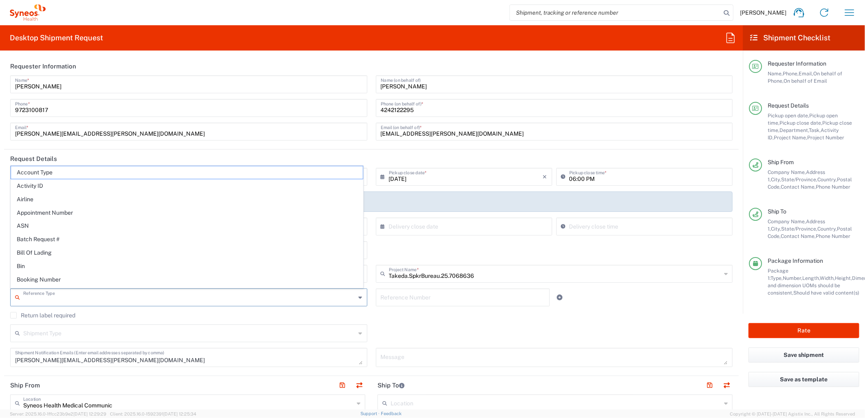
click at [215, 255] on input "text" at bounding box center [189, 297] width 333 height 14
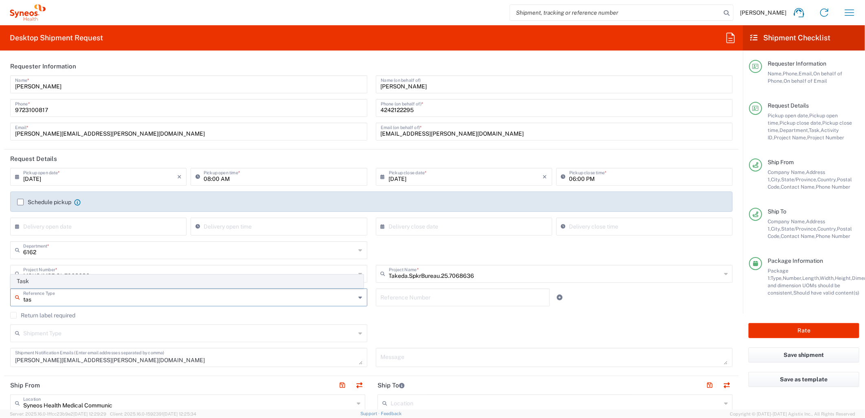
click at [128, 255] on span "Task" at bounding box center [187, 281] width 352 height 13
type input "Task"
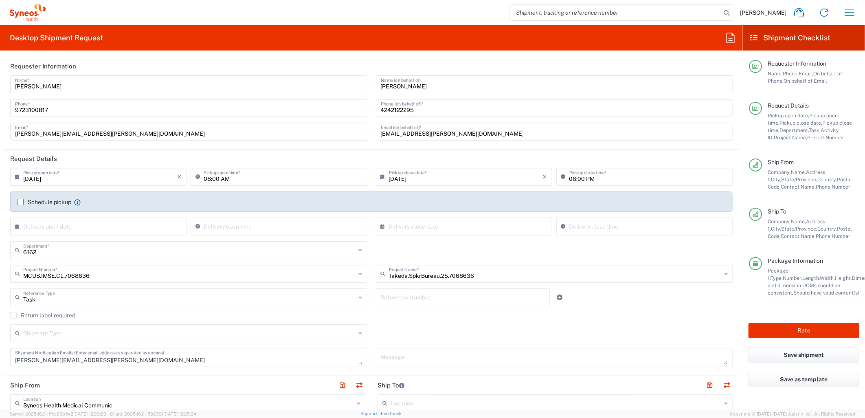
click at [382, 255] on input "text" at bounding box center [463, 297] width 165 height 14
type input "002"
click at [557, 255] on icon at bounding box center [560, 298] width 6 height 6
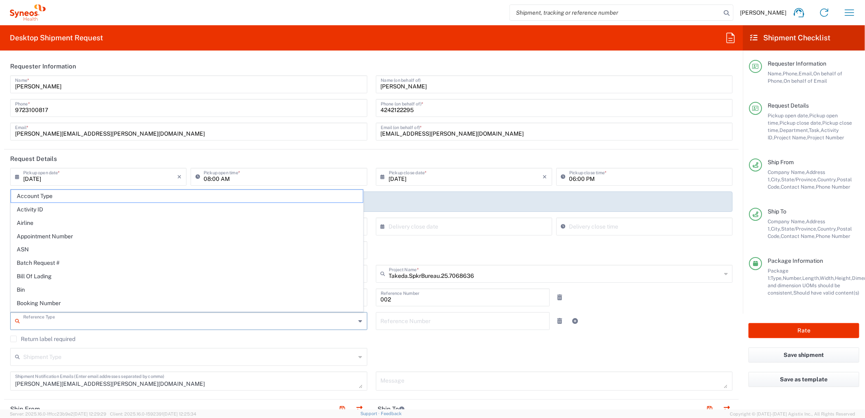
click at [238, 255] on input "text" at bounding box center [189, 320] width 333 height 14
click at [141, 212] on span "Activity ID" at bounding box center [187, 209] width 352 height 13
type input "Activity ID"
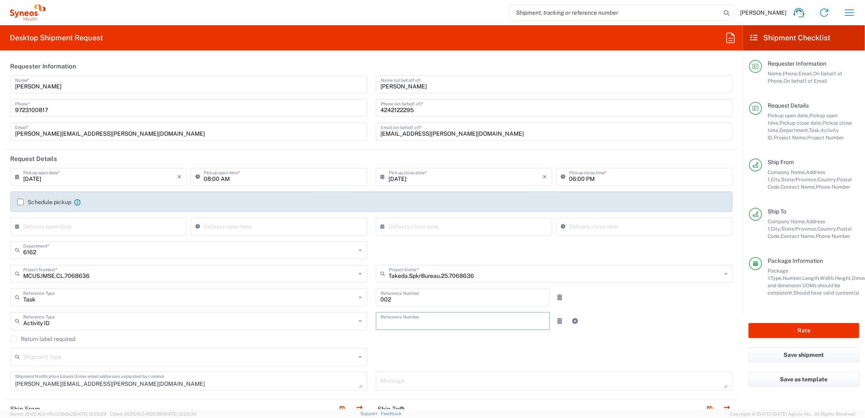
click at [476, 255] on input "text" at bounding box center [463, 320] width 165 height 14
type input "10430"
click at [463, 255] on div "Return label required" at bounding box center [371, 342] width 723 height 12
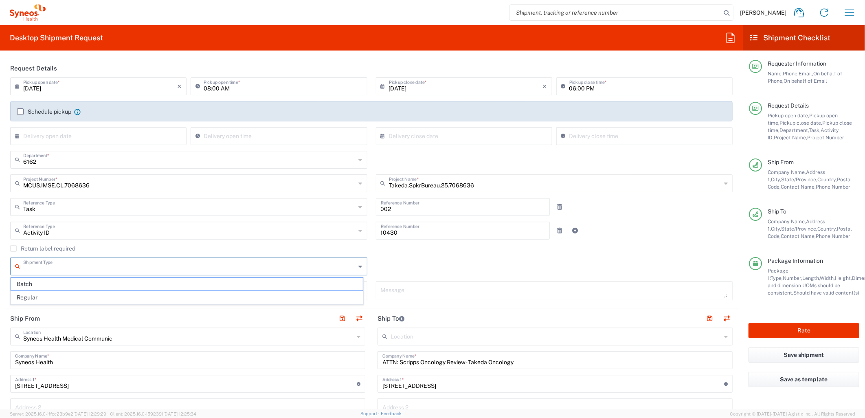
click at [308, 255] on input "text" at bounding box center [189, 266] width 333 height 14
click at [422, 255] on div "Shipment Type Batch Regular" at bounding box center [371, 270] width 731 height 24
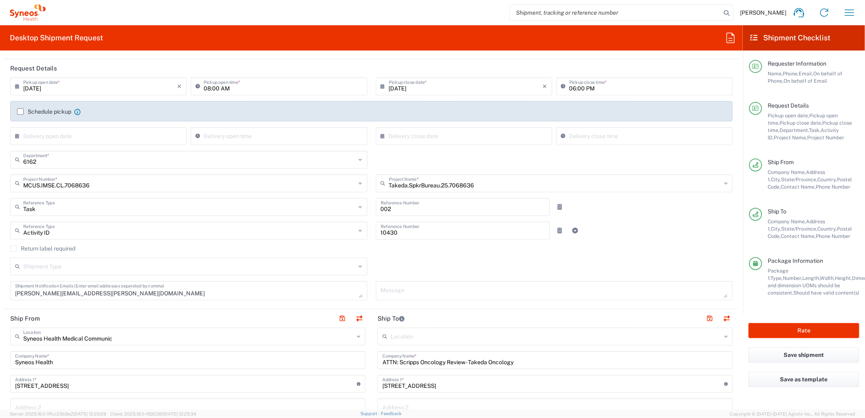
click at [326, 255] on input "text" at bounding box center [189, 266] width 333 height 14
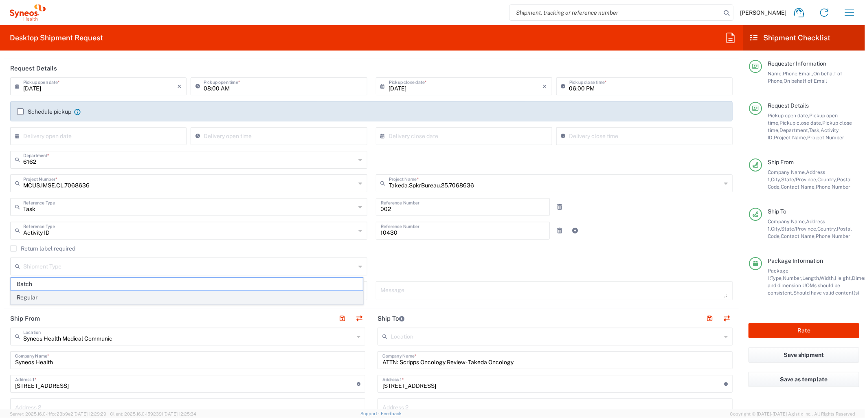
click at [288, 255] on span "Regular" at bounding box center [187, 297] width 352 height 13
type input "Regular"
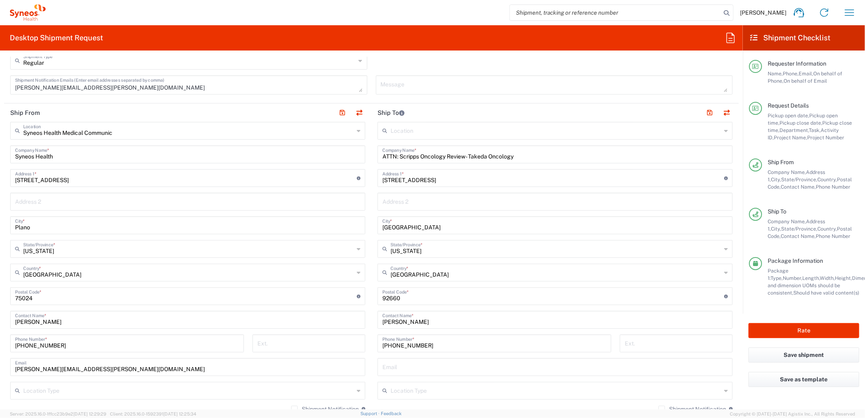
scroll to position [317, 0]
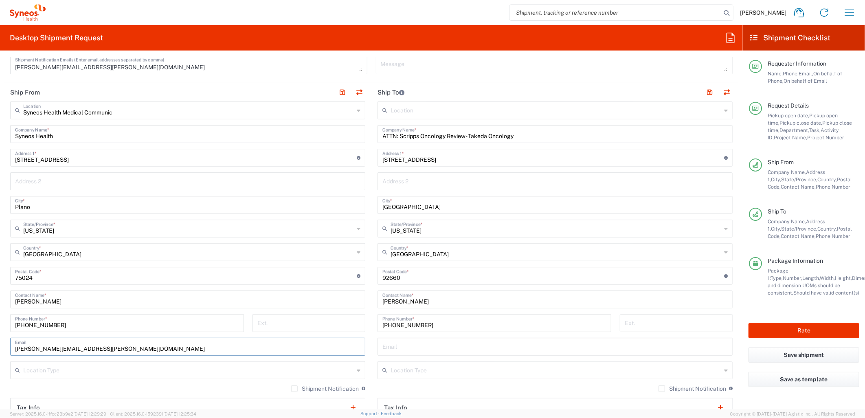
drag, startPoint x: 48, startPoint y: 348, endPoint x: -14, endPoint y: 347, distance: 62.3
click at [0, 255] on html "[PERSON_NAME] Home Shipment estimator Shipment tracking Desktop shipment reques…" at bounding box center [432, 209] width 865 height 418
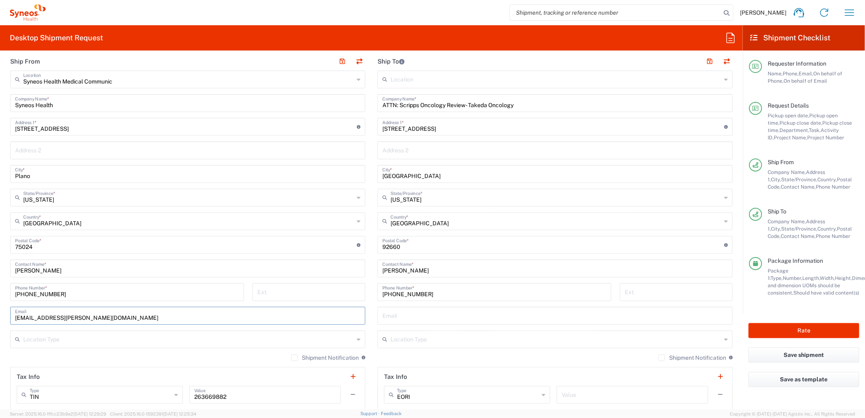
scroll to position [362, 0]
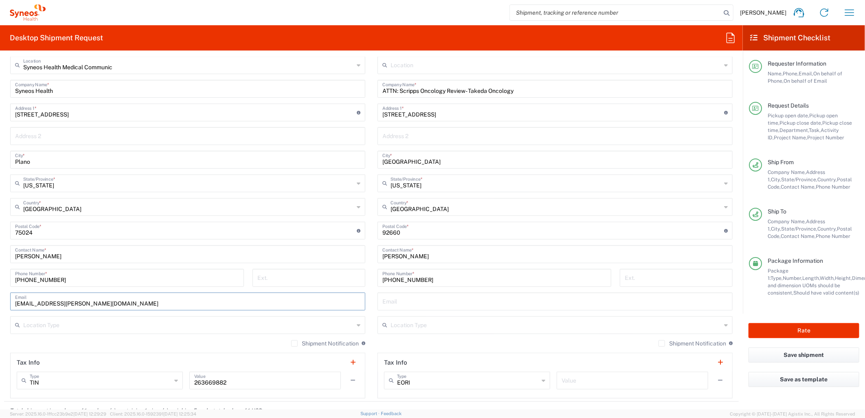
type input "[EMAIL_ADDRESS][PERSON_NAME][DOMAIN_NAME]"
click at [291, 255] on label "Shipment Notification" at bounding box center [325, 343] width 68 height 7
click at [295, 255] on input "Shipment Notification" at bounding box center [295, 344] width 0 height 0
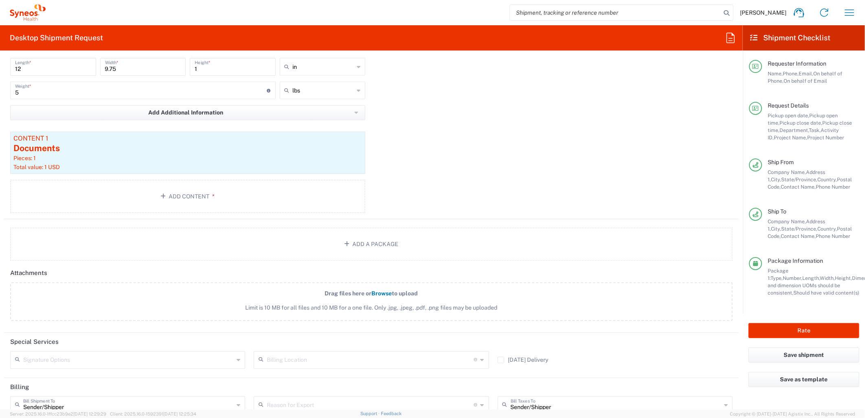
scroll to position [903, 0]
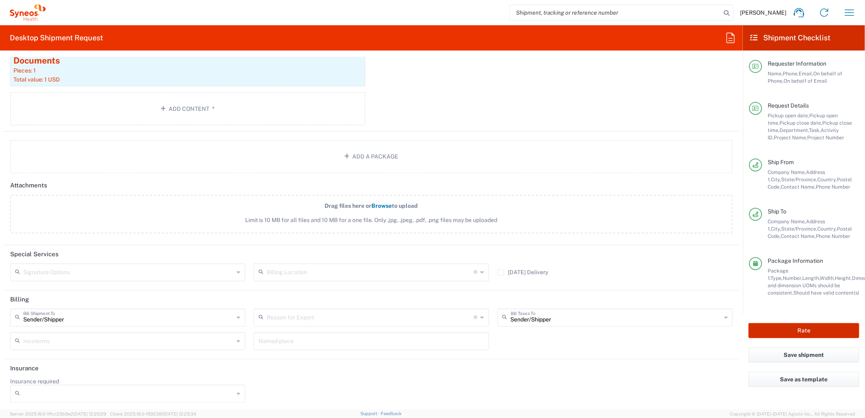
click at [575, 255] on button "Rate" at bounding box center [804, 330] width 111 height 15
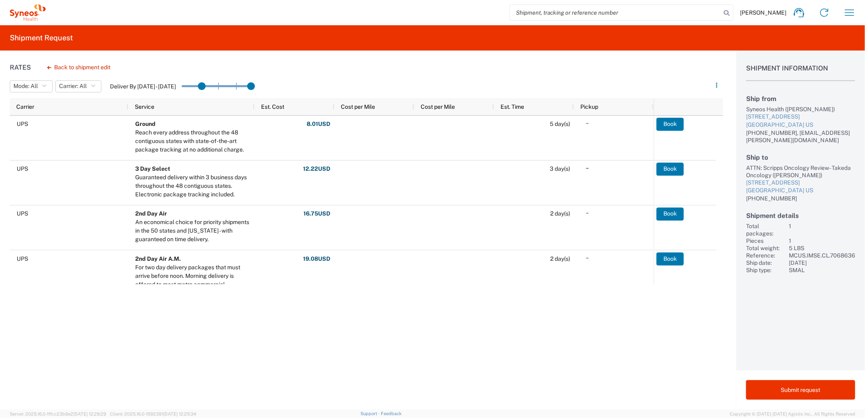
drag, startPoint x: 194, startPoint y: 85, endPoint x: 205, endPoint y: 88, distance: 12.2
drag, startPoint x: 255, startPoint y: 84, endPoint x: 237, endPoint y: 85, distance: 18.3
drag, startPoint x: 223, startPoint y: 88, endPoint x: 214, endPoint y: 86, distance: 9.9
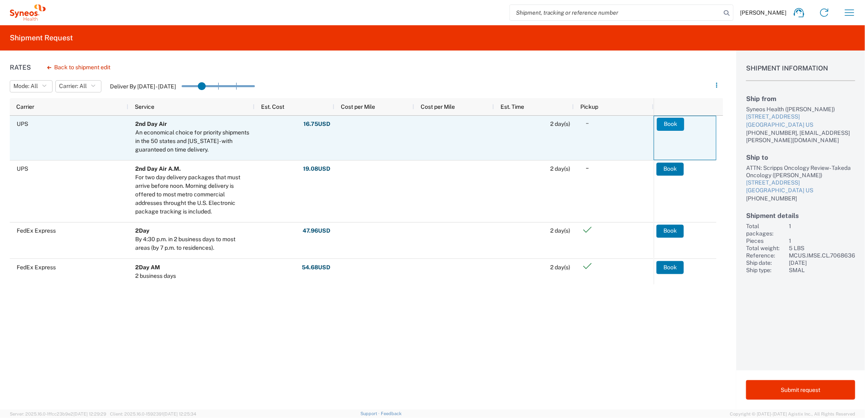
click at [575, 125] on button "Book" at bounding box center [670, 124] width 27 height 13
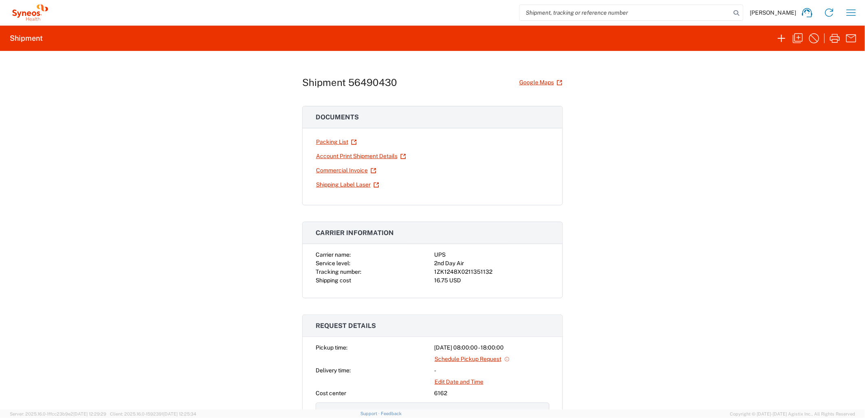
click at [481, 255] on div "1ZK1248X0211351132" at bounding box center [491, 272] width 115 height 9
copy div "1ZK1248X0211351132"
click at [575, 247] on div "Shipment 56490430 Google Maps Documents Packing List Account Print Shipment Det…" at bounding box center [432, 230] width 865 height 359
click at [352, 181] on link "Shipping Label Laser" at bounding box center [348, 185] width 64 height 14
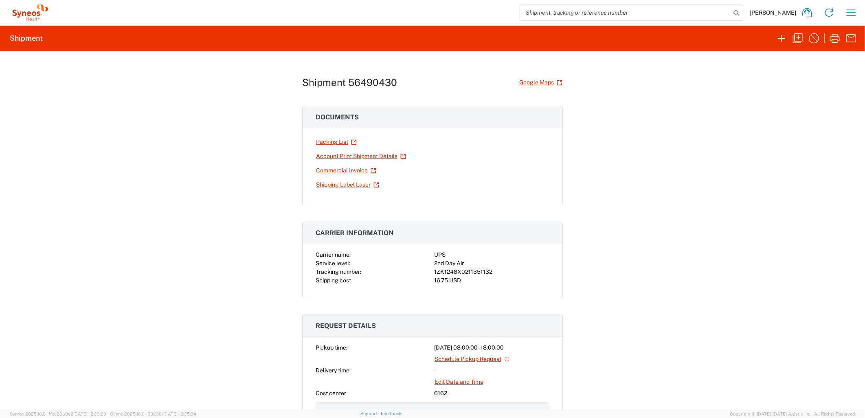
click at [575, 255] on div "Shipment 56490430 Google Maps Documents Packing List Account Print Shipment Det…" at bounding box center [432, 230] width 865 height 359
click at [575, 40] on icon "button" at bounding box center [814, 38] width 13 height 13
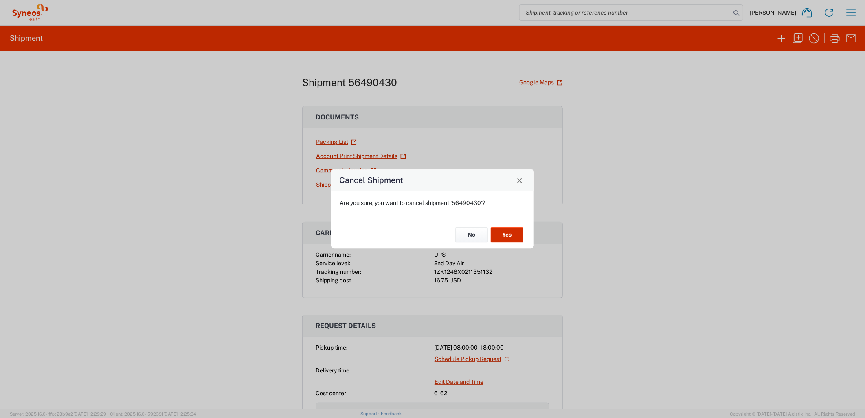
click at [505, 238] on button "Yes" at bounding box center [507, 234] width 33 height 15
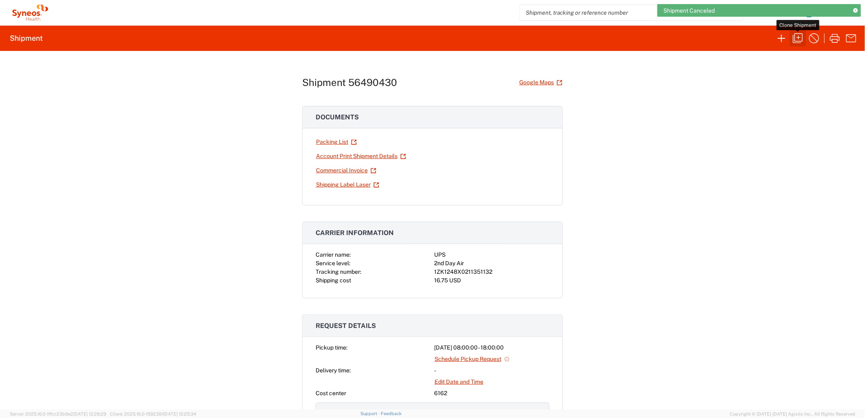
click at [575, 35] on icon "button" at bounding box center [798, 38] width 13 height 13
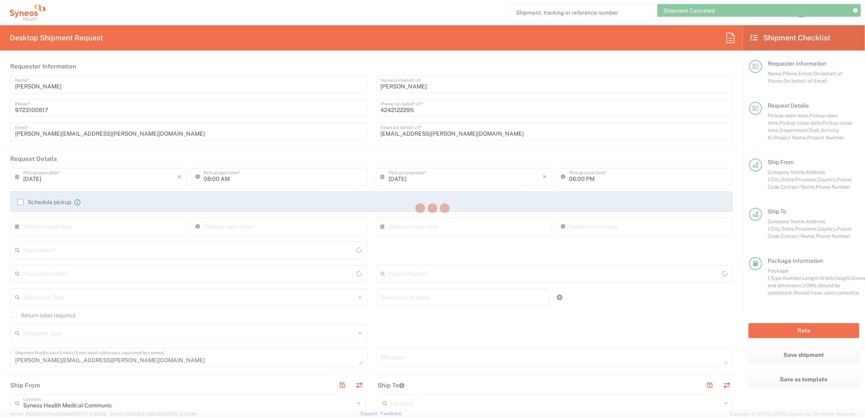
type input "MCUS.IMSE.CL.7068636"
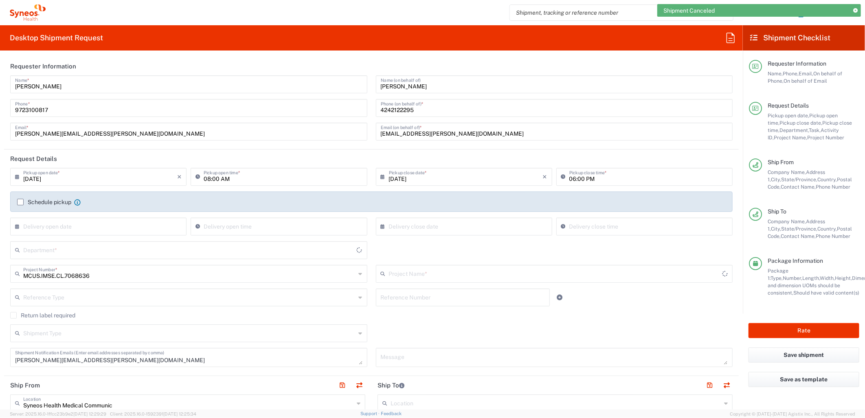
type input "Takeda.SpkrBureau.25.7068636"
type input "[US_STATE]"
type input "Your Packaging"
type input "6162"
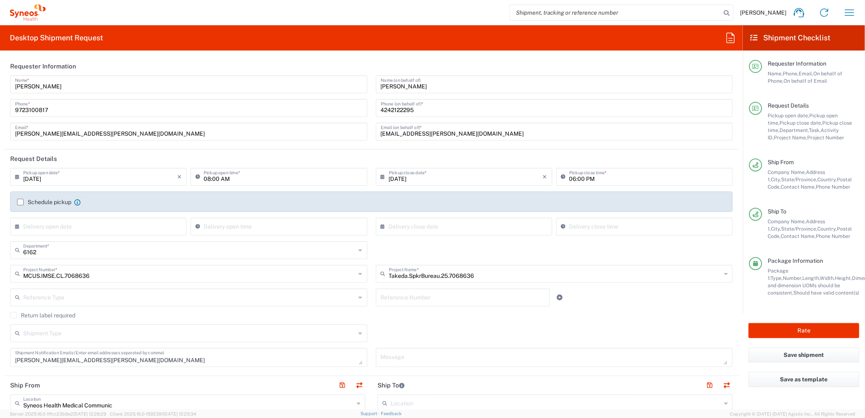
click at [140, 255] on div "Reference Type Account Type Activity ID Airline Appointment Number ASN Batch Re…" at bounding box center [189, 300] width 366 height 24
click at [128, 255] on input "text" at bounding box center [189, 297] width 333 height 14
click at [51, 255] on span "Task" at bounding box center [187, 281] width 352 height 13
type input "Task"
click at [416, 255] on input "text" at bounding box center [463, 297] width 165 height 14
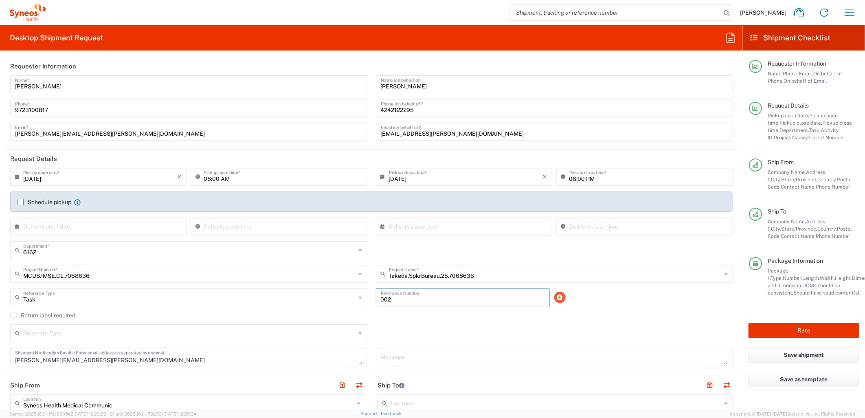
type input "002"
click at [557, 255] on icon at bounding box center [560, 298] width 6 height 6
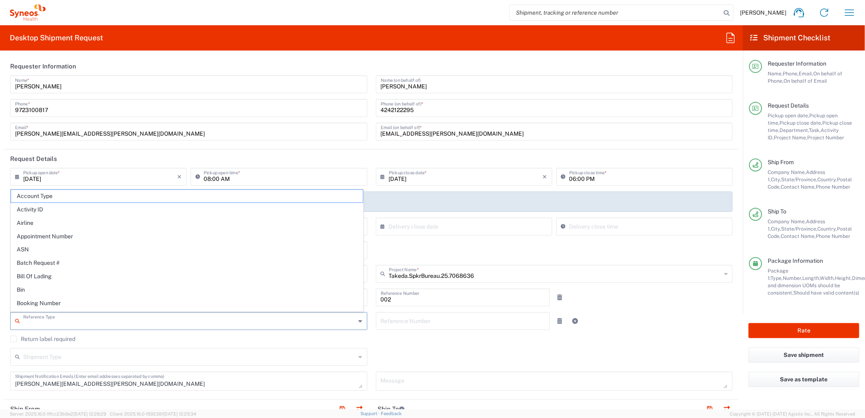
click at [194, 255] on input "text" at bounding box center [189, 320] width 333 height 14
click at [136, 215] on span "Activity ID" at bounding box center [187, 209] width 352 height 13
type input "Activity ID"
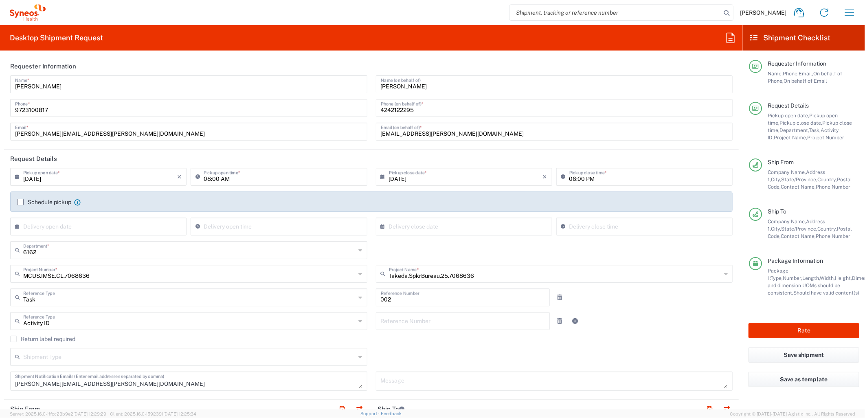
click at [451, 255] on input "text" at bounding box center [463, 320] width 165 height 14
type input "10430"
click at [469, 255] on agx-checkbox-control "Return label required" at bounding box center [371, 339] width 723 height 7
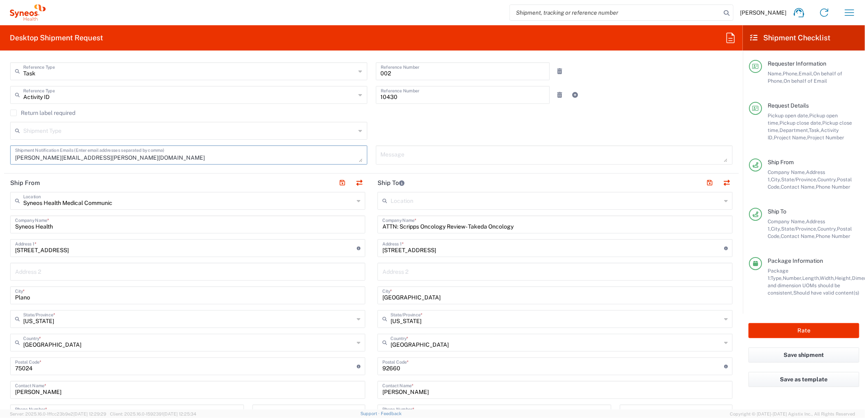
drag, startPoint x: 143, startPoint y: 155, endPoint x: 7, endPoint y: 153, distance: 136.1
click at [7, 153] on div "[PERSON_NAME][EMAIL_ADDRESS][PERSON_NAME][DOMAIN_NAME] Shipment Notification Em…" at bounding box center [189, 157] width 366 height 25
click at [103, 157] on textarea "[PERSON_NAME][EMAIL_ADDRESS][PERSON_NAME][DOMAIN_NAME]" at bounding box center [189, 155] width 348 height 14
type textarea "[PERSON_NAME][EMAIL_ADDRESS][PERSON_NAME][DOMAIN_NAME]. [DOMAIN_NAME][EMAIL_ADD…"
click at [134, 134] on input "text" at bounding box center [189, 130] width 333 height 14
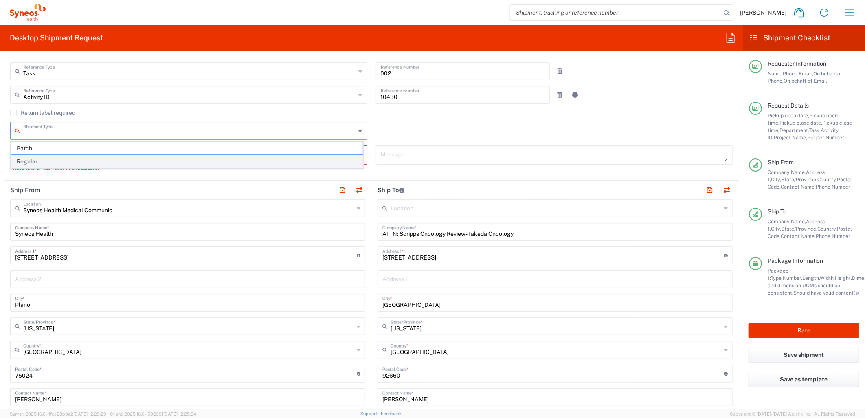
click at [86, 161] on span "Regular" at bounding box center [187, 161] width 352 height 13
type input "Regular"
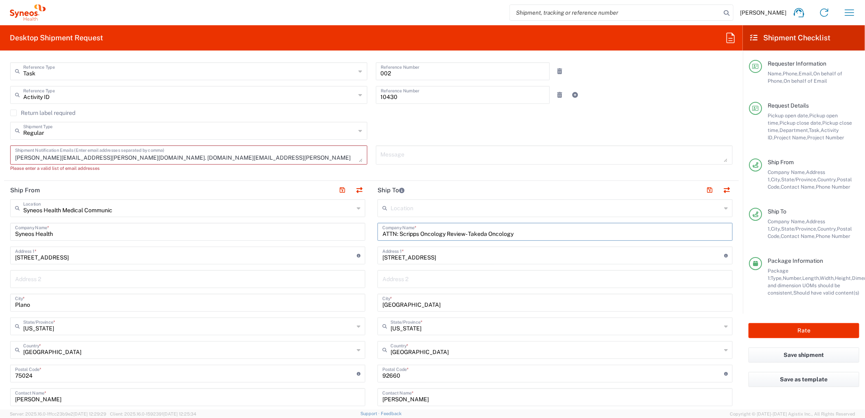
drag, startPoint x: 443, startPoint y: 234, endPoint x: 429, endPoint y: 235, distance: 14.3
click at [429, 235] on input "ATTN: Scripps Oncology Review- Takeda Oncology" at bounding box center [556, 231] width 346 height 14
drag, startPoint x: 506, startPoint y: 235, endPoint x: 483, endPoint y: 238, distance: 23.1
click at [483, 238] on div "ATTN: Scripps Onc. Review- Takeda Oncology Company Name *" at bounding box center [555, 232] width 355 height 18
click at [455, 234] on input "ATTN: Scripps Onc. Review- Takeda Onc." at bounding box center [556, 231] width 346 height 14
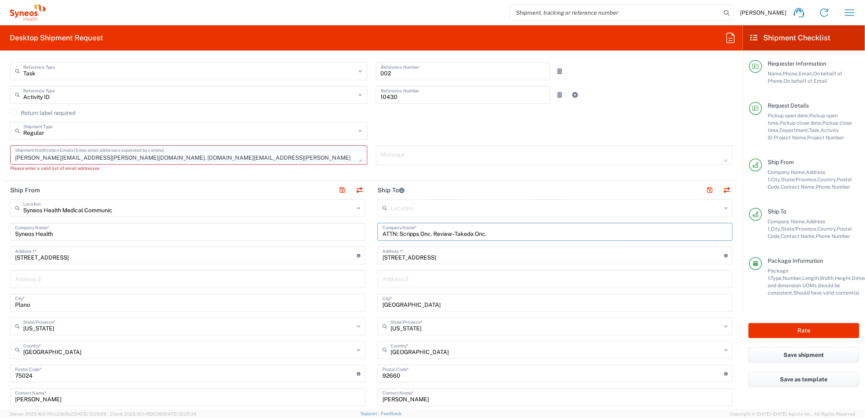
click at [454, 234] on input "ATTN: Scripps Onc. Review- Takeda Onc." at bounding box center [556, 231] width 346 height 14
type input "ATTN: Scripps Onc. Review-Takeda Onc."
click at [527, 218] on div "Location [PERSON_NAME] LLC-[GEOGRAPHIC_DATA] [GEOGRAPHIC_DATA] [GEOGRAPHIC_DATA…" at bounding box center [555, 370] width 355 height 342
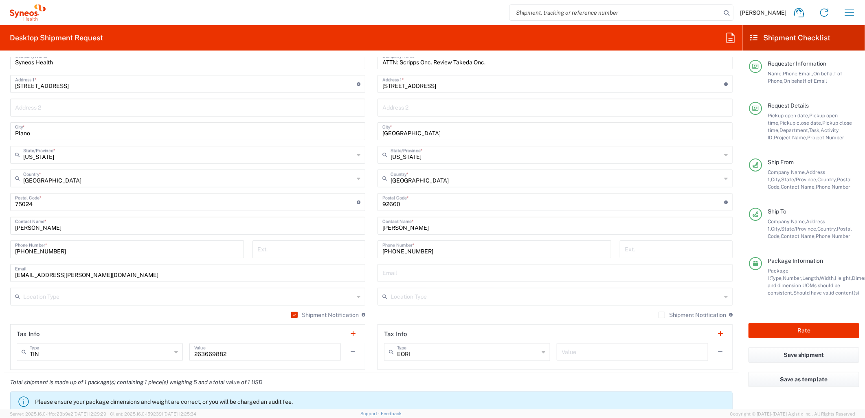
scroll to position [453, 0]
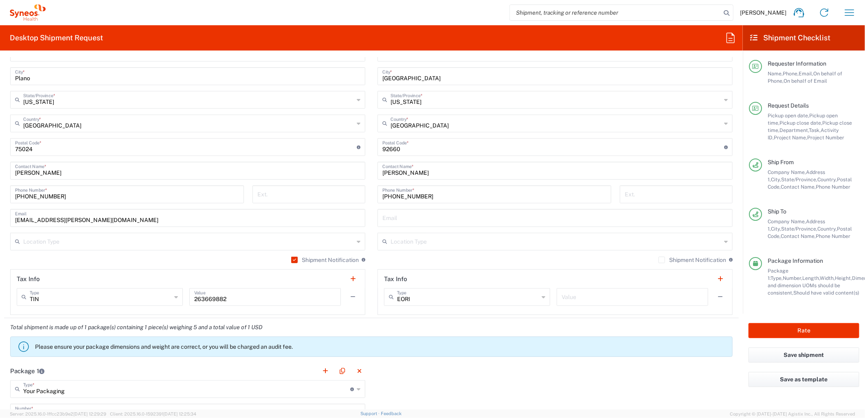
click at [335, 239] on input "text" at bounding box center [188, 241] width 331 height 14
click at [441, 255] on div "Total shipment is made up of 1 package(s) containing 1 piece(s) weighing 5 and …" at bounding box center [372, 340] width 744 height 44
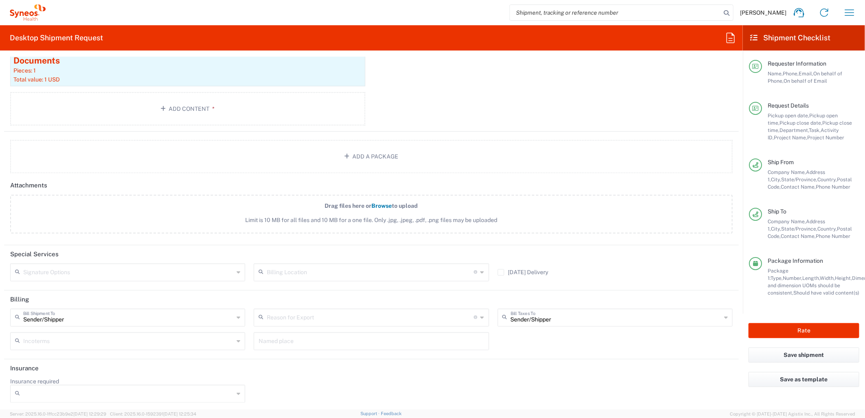
scroll to position [910, 0]
click at [575, 255] on button "Rate" at bounding box center [804, 330] width 111 height 15
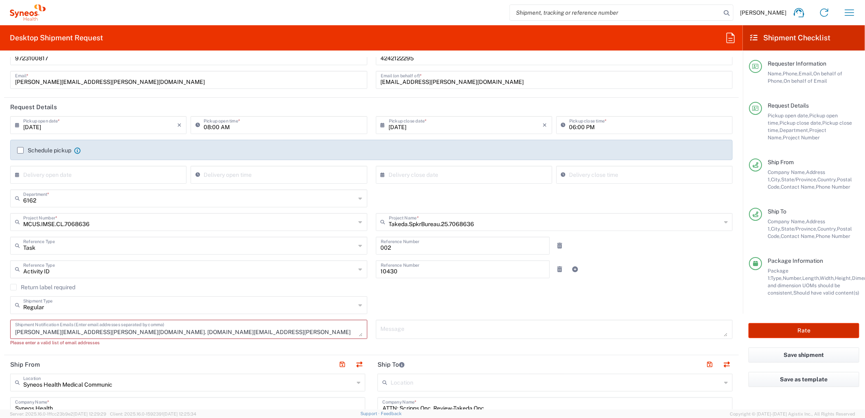
scroll to position [136, 0]
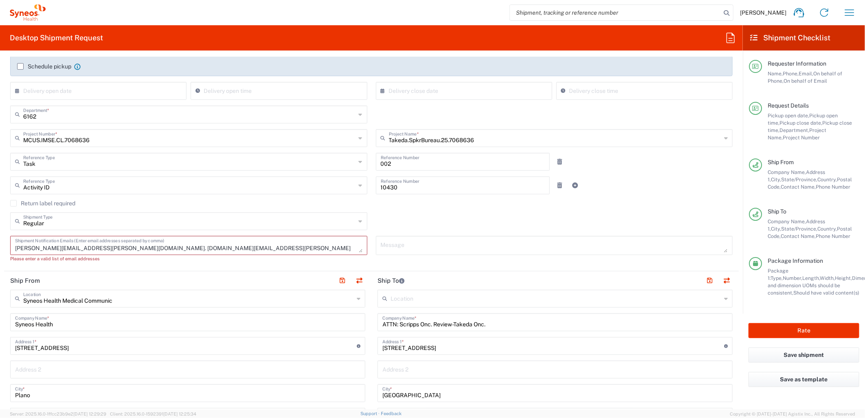
click at [104, 244] on textarea "[PERSON_NAME][EMAIL_ADDRESS][PERSON_NAME][DOMAIN_NAME]. [DOMAIN_NAME][EMAIL_ADD…" at bounding box center [189, 245] width 348 height 14
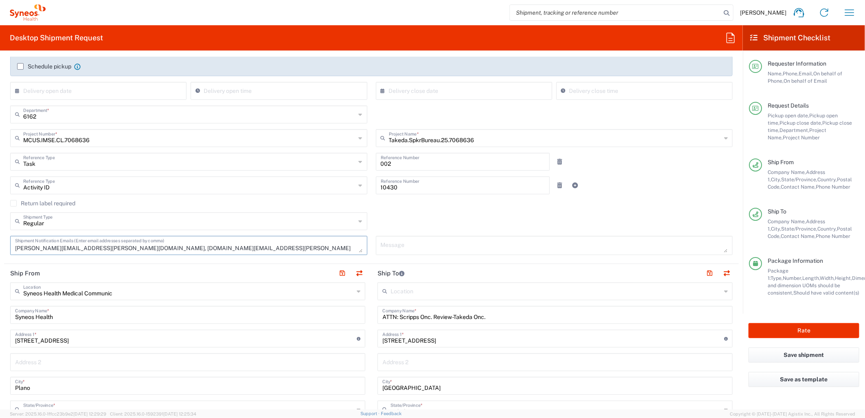
type textarea "[PERSON_NAME][EMAIL_ADDRESS][PERSON_NAME][DOMAIN_NAME], [DOMAIN_NAME][EMAIL_ADD…"
click at [488, 219] on div "Regular Shipment Type Batch Regular" at bounding box center [371, 224] width 731 height 24
click at [575, 255] on button "Rate" at bounding box center [804, 330] width 111 height 15
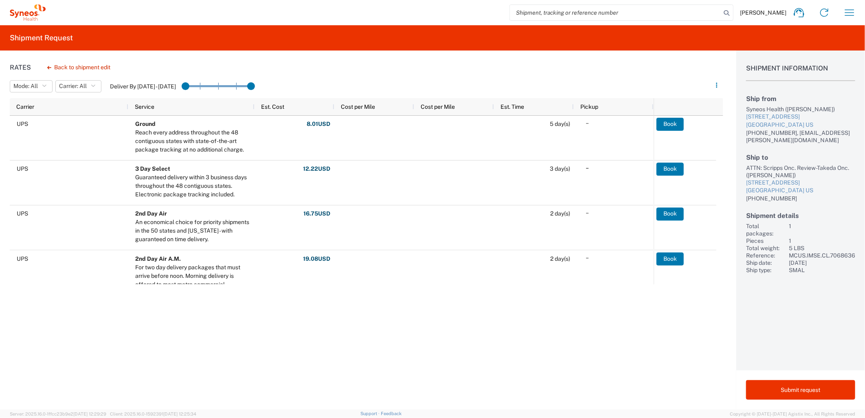
click at [205, 86] on agx-slider-range-input at bounding box center [218, 86] width 73 height 14
drag, startPoint x: 189, startPoint y: 86, endPoint x: 199, endPoint y: 87, distance: 9.8
drag, startPoint x: 255, startPoint y: 85, endPoint x: 204, endPoint y: 88, distance: 51.9
drag, startPoint x: 223, startPoint y: 86, endPoint x: 201, endPoint y: 87, distance: 22.0
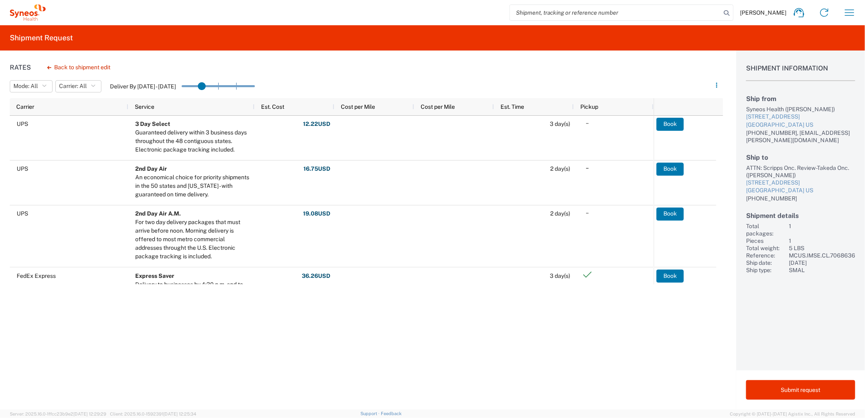
click at [319, 69] on div "Rates Back to shipment edit Mode: All All SMAL Carrier: All All FedEx Express U…" at bounding box center [362, 230] width 724 height 359
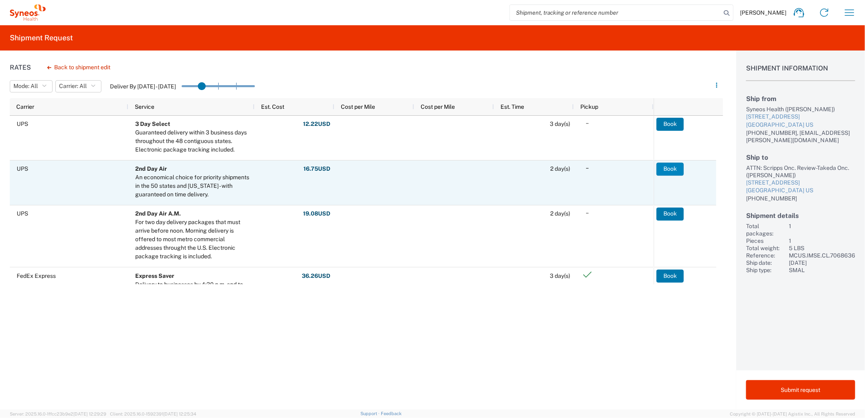
click at [575, 168] on button "Book" at bounding box center [670, 169] width 27 height 13
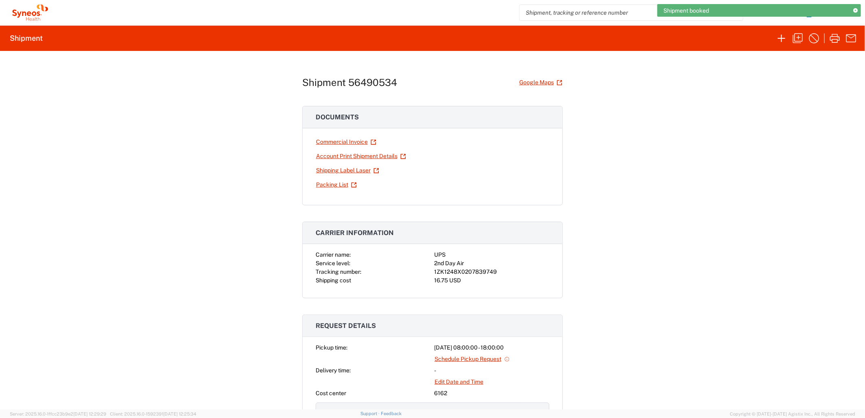
click at [461, 255] on div "1ZK1248X0207839749" at bounding box center [491, 272] width 115 height 9
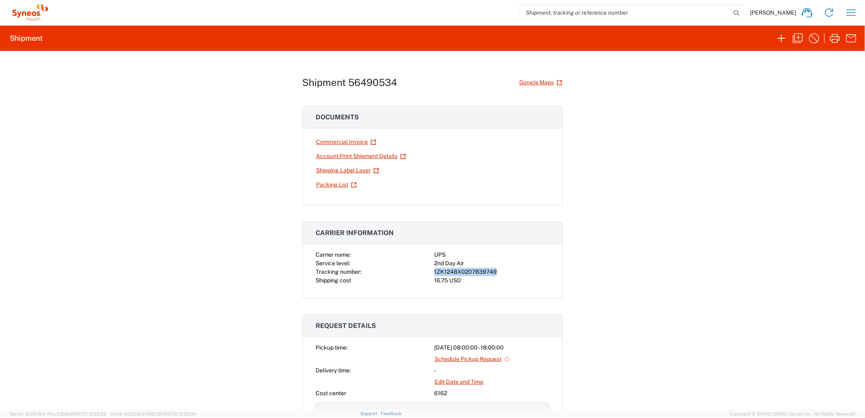
copy div "1ZK1248X0207839749"
click at [357, 171] on link "Shipping Label Laser" at bounding box center [348, 170] width 64 height 14
click at [575, 45] on icon "button" at bounding box center [814, 38] width 13 height 13
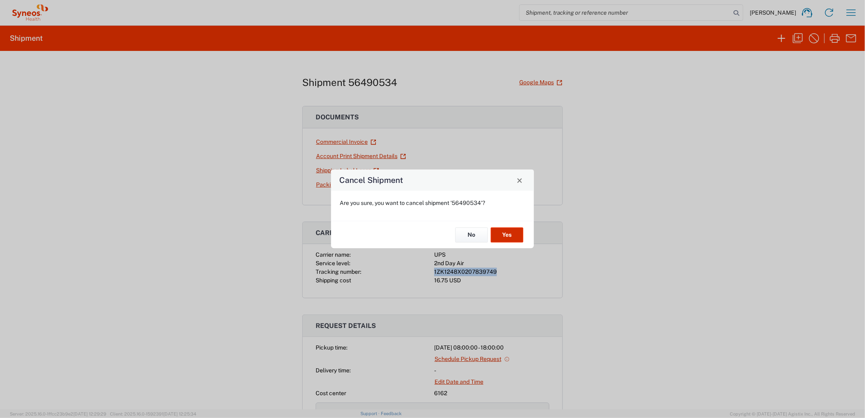
click at [511, 237] on button "Yes" at bounding box center [507, 234] width 33 height 15
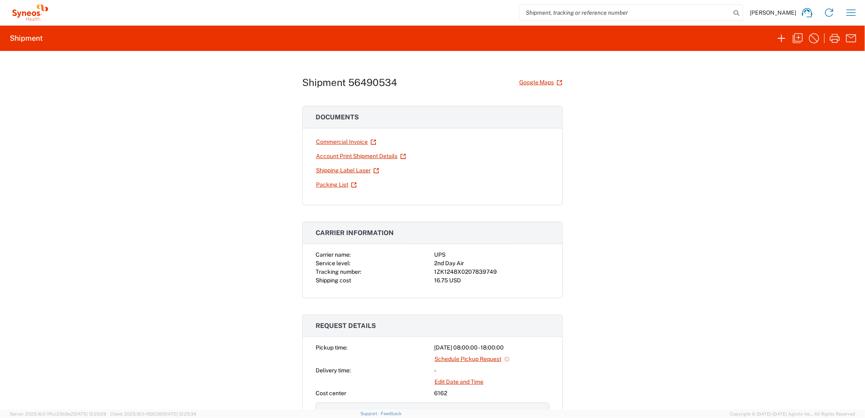
click at [575, 165] on div "Shipment 56490534 Google Maps Documents Commercial Invoice Account Print Shipme…" at bounding box center [432, 230] width 865 height 359
click at [575, 37] on icon "button" at bounding box center [814, 38] width 13 height 13
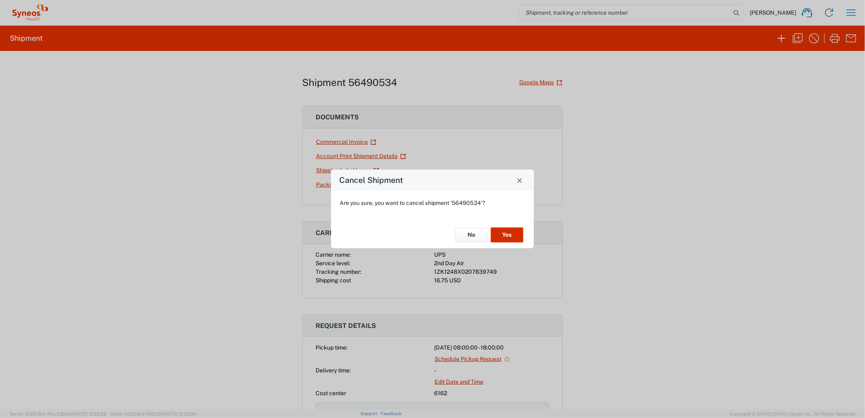
click at [508, 238] on button "Yes" at bounding box center [507, 234] width 33 height 15
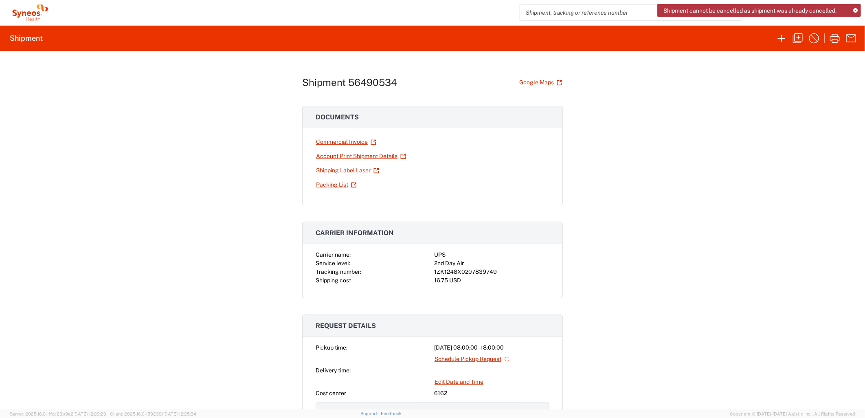
click at [575, 93] on div "Shipment 56490534 Google Maps Documents Commercial Invoice Account Print Shipme…" at bounding box center [432, 230] width 865 height 359
click at [575, 39] on icon "button" at bounding box center [798, 38] width 13 height 13
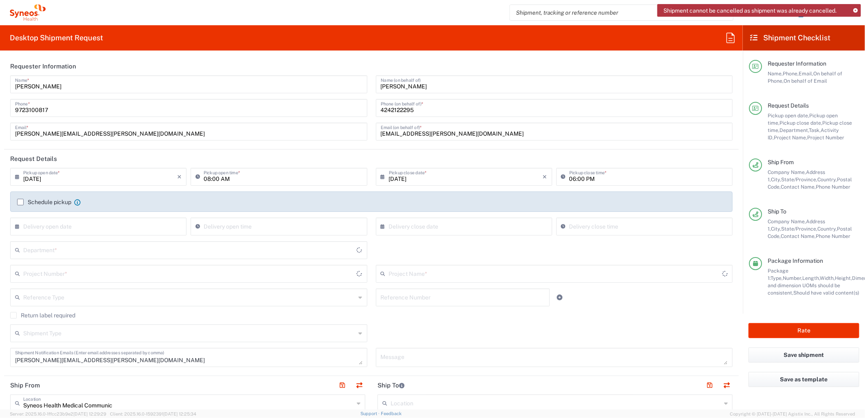
type input "[US_STATE]"
type input "Your Packaging"
type input "MCUS.IMSE.CL.7068636"
type input "Takeda.SpkrBureau.25.7068636"
type input "6162"
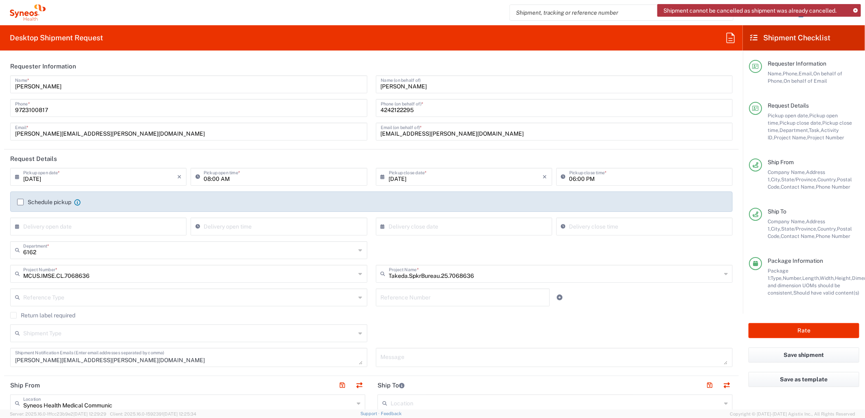
click at [575, 9] on icon at bounding box center [856, 11] width 4 height 4
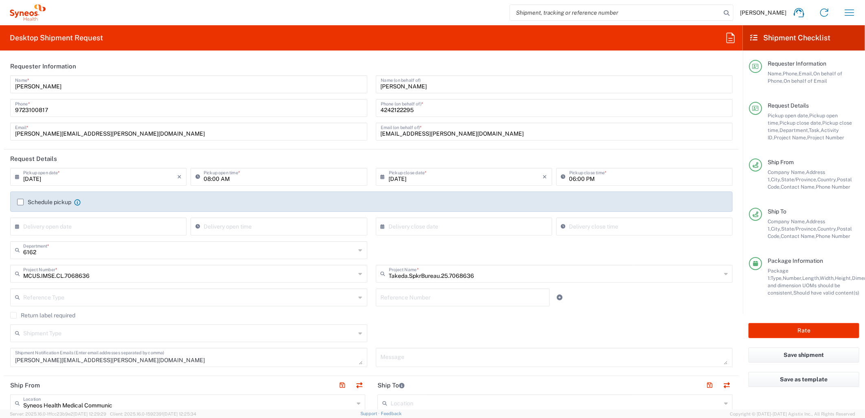
click at [124, 255] on input "text" at bounding box center [189, 297] width 333 height 14
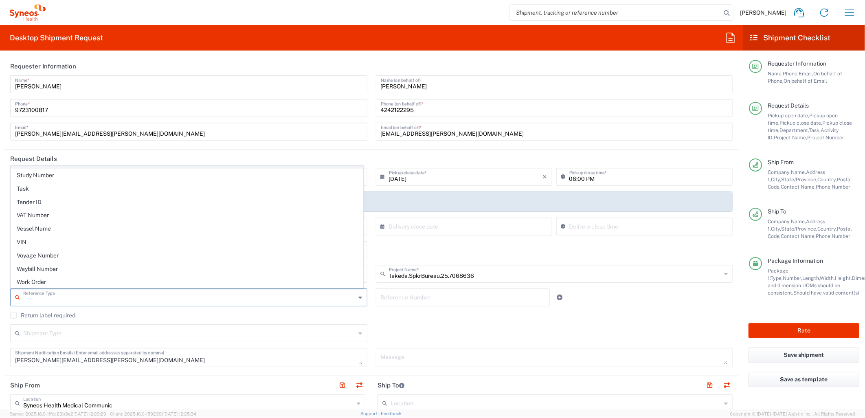
scroll to position [739, 0]
click at [58, 187] on span "Task" at bounding box center [187, 188] width 352 height 13
type input "Task"
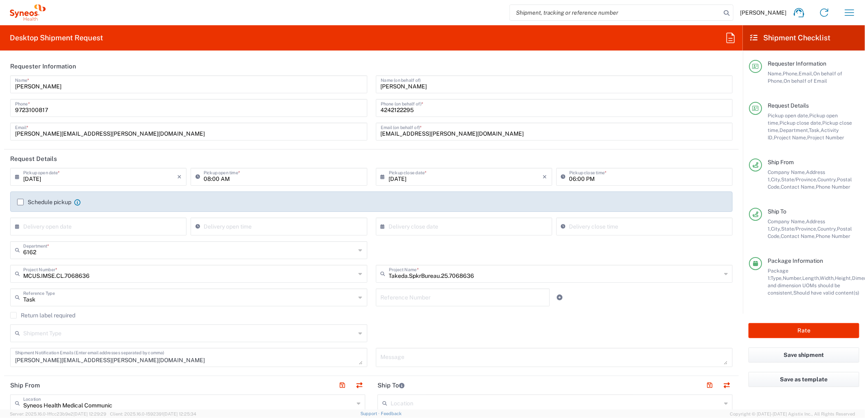
click at [403, 255] on input "text" at bounding box center [463, 297] width 165 height 14
type input "002"
click at [556, 255] on link at bounding box center [560, 297] width 11 height 11
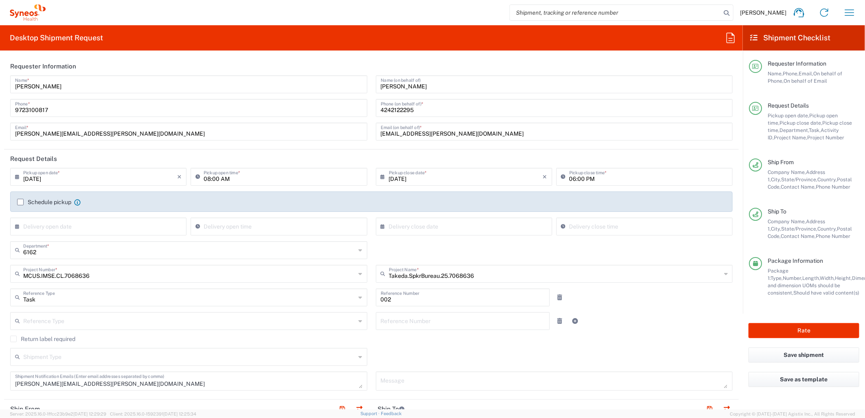
click at [221, 255] on div "Reference Type" at bounding box center [188, 321] width 357 height 18
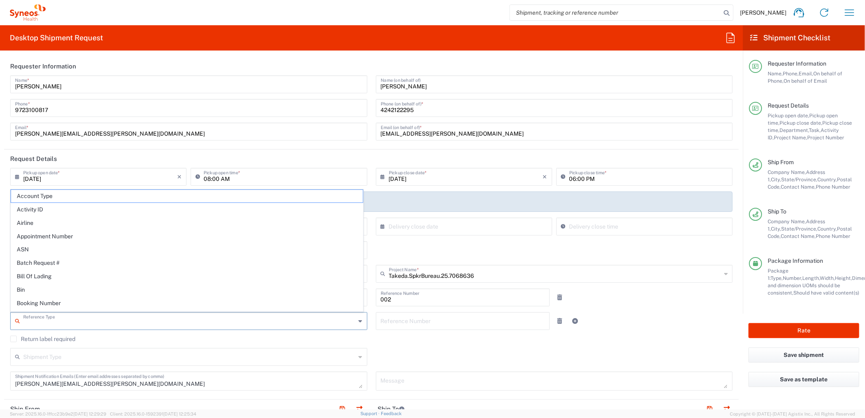
click at [215, 255] on input "text" at bounding box center [189, 320] width 333 height 14
click at [119, 209] on span "Activity ID" at bounding box center [187, 209] width 352 height 13
type input "Activity ID"
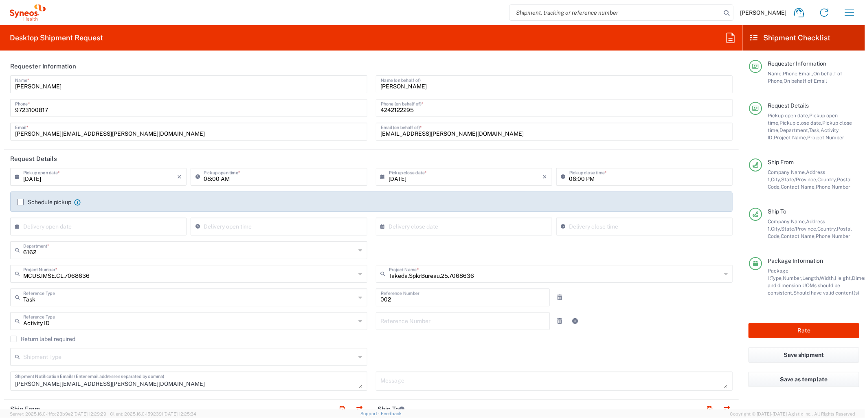
click at [426, 255] on input "text" at bounding box center [463, 320] width 165 height 14
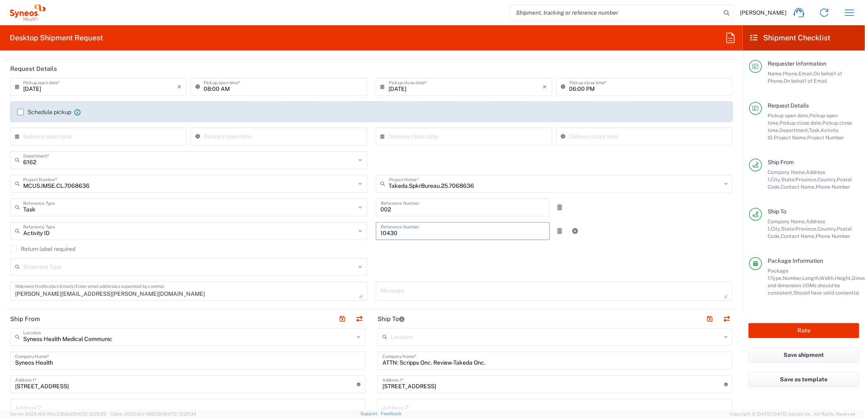
scroll to position [90, 0]
type input "10430"
click at [270, 255] on input "text" at bounding box center [189, 266] width 333 height 14
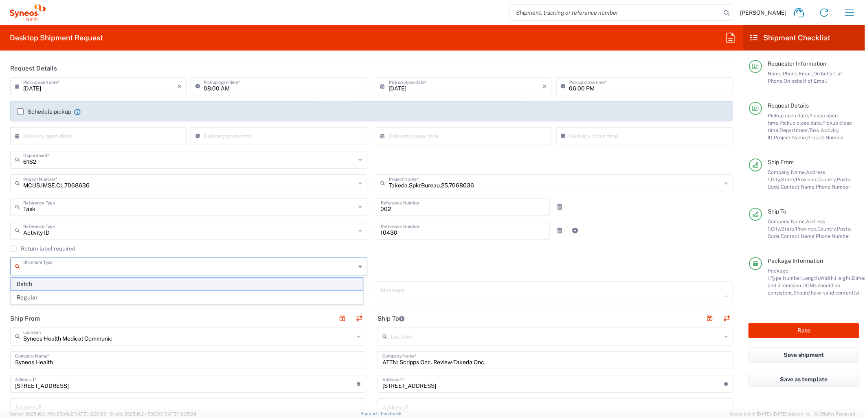
click at [190, 255] on span "Batch" at bounding box center [187, 284] width 352 height 13
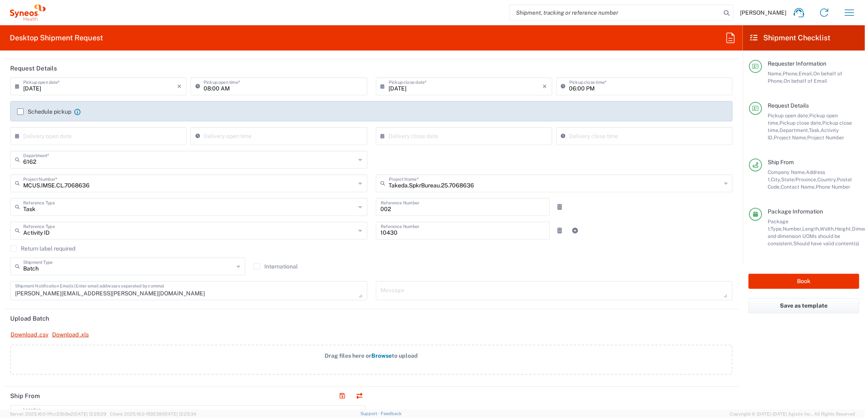
click at [196, 255] on input "Batch" at bounding box center [128, 266] width 211 height 14
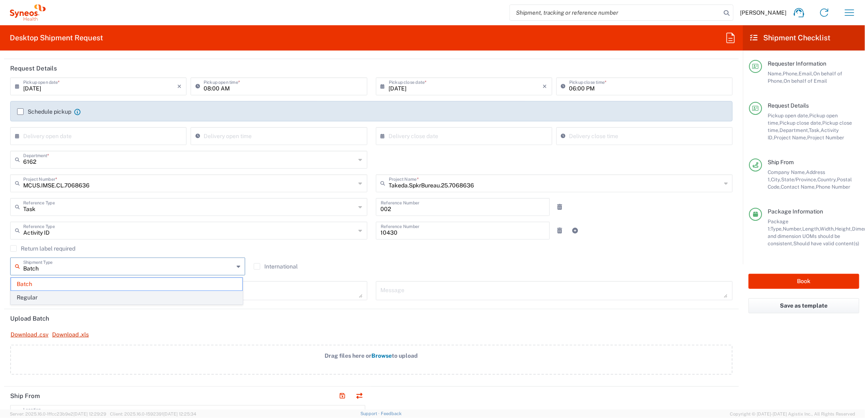
click at [178, 255] on span "Regular" at bounding box center [126, 297] width 231 height 13
type input "Regular"
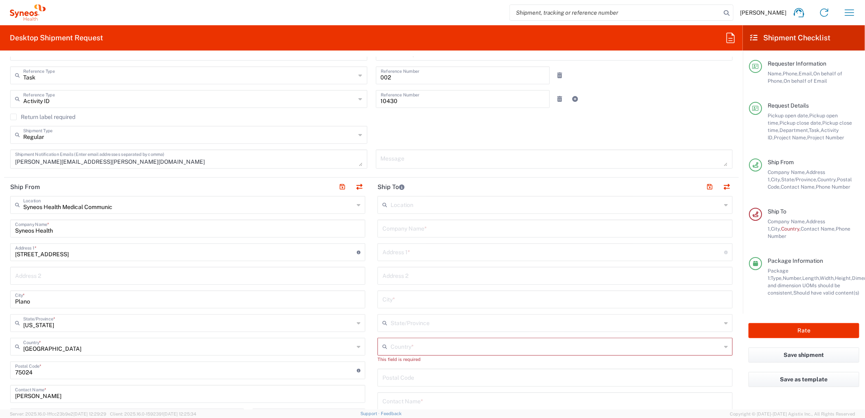
scroll to position [226, 0]
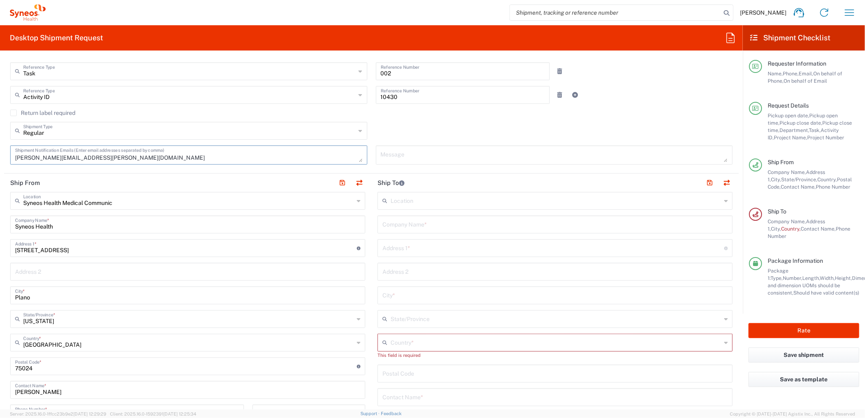
click at [235, 155] on textarea "[PERSON_NAME][EMAIL_ADDRESS][PERSON_NAME][DOMAIN_NAME]" at bounding box center [189, 155] width 348 height 14
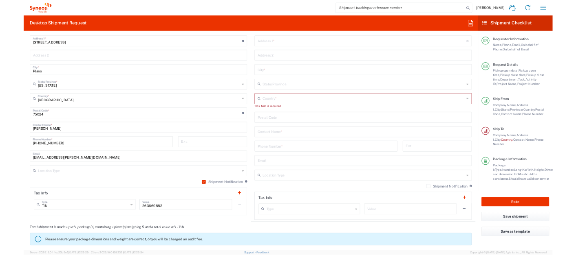
scroll to position [317, 0]
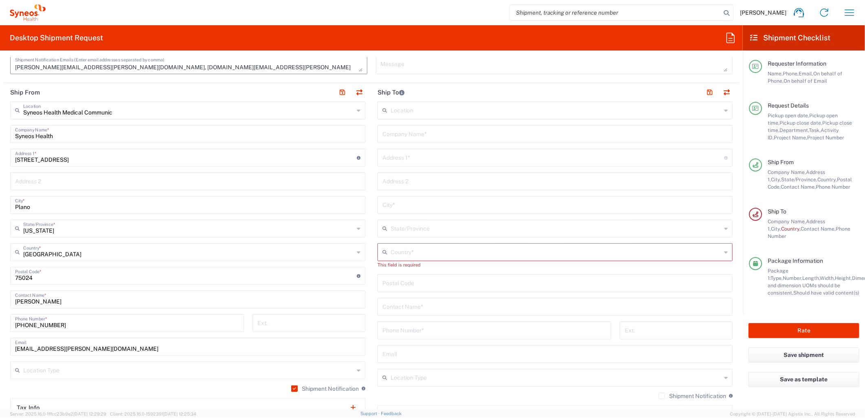
type textarea "[PERSON_NAME][EMAIL_ADDRESS][PERSON_NAME][DOMAIN_NAME], [DOMAIN_NAME][EMAIL_ADD…"
click at [431, 249] on input "text" at bounding box center [556, 251] width 331 height 14
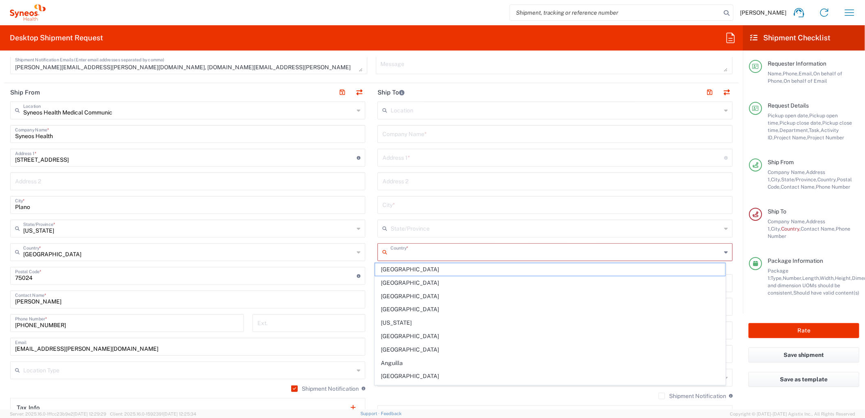
type input "[GEOGRAPHIC_DATA]"
type input "[US_STATE]"
type input "[PHONE_NUMBER]"
type input "EORI"
click at [422, 151] on input "text" at bounding box center [554, 157] width 342 height 14
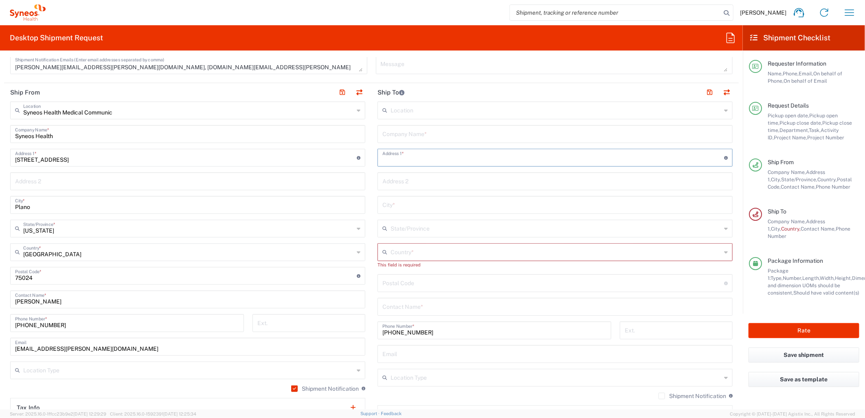
click at [417, 129] on input "text" at bounding box center [556, 133] width 346 height 14
click at [416, 139] on input "text" at bounding box center [556, 133] width 346 height 14
click at [364, 172] on main "Syneos Health Medical Communic Location Syneos Health Medical Communic [PERSON_…" at bounding box center [188, 272] width 368 height 342
click at [401, 134] on input "text" at bounding box center [556, 133] width 346 height 14
type input "ATTN: Scripps Onc Review-Takeda Onc"
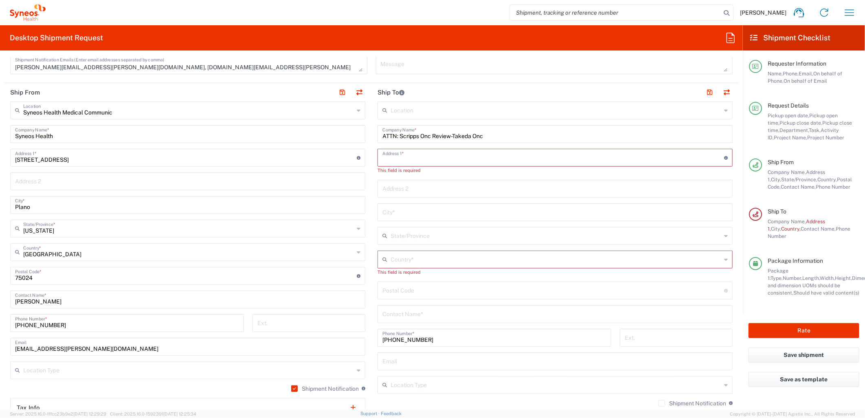
click at [437, 207] on input "text" at bounding box center [556, 212] width 346 height 14
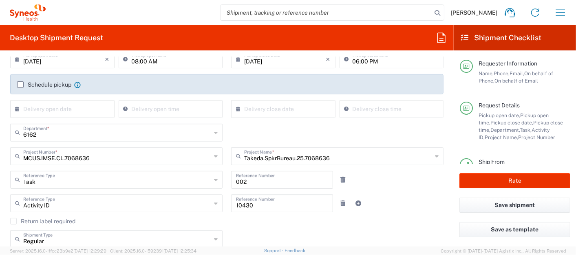
scroll to position [271, 0]
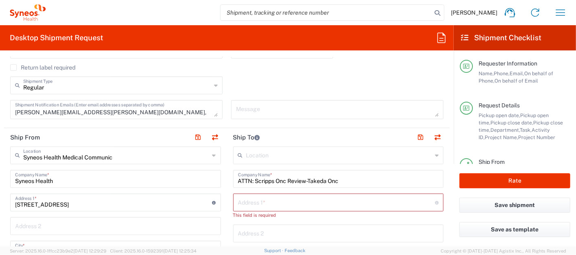
click at [298, 203] on input "text" at bounding box center [336, 202] width 197 height 14
click at [281, 199] on input "text" at bounding box center [336, 202] width 197 height 14
paste input "[STREET_ADDRESS]"
type input "[STREET_ADDRESS]"
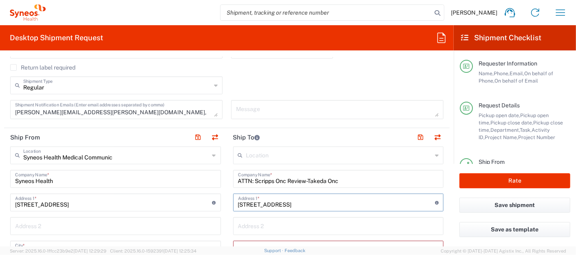
type input "[US_STATE]"
type input "EORI"
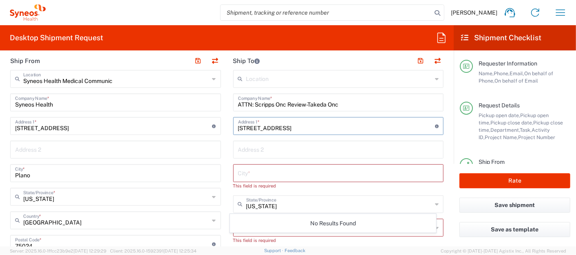
scroll to position [362, 0]
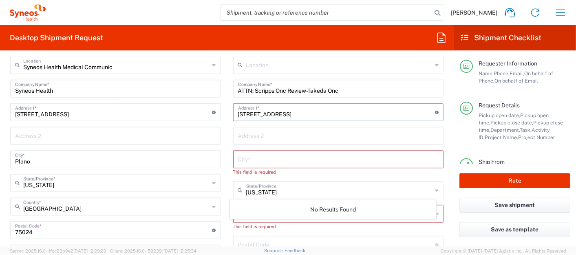
type input "[STREET_ADDRESS]"
click at [271, 161] on input "text" at bounding box center [338, 159] width 201 height 14
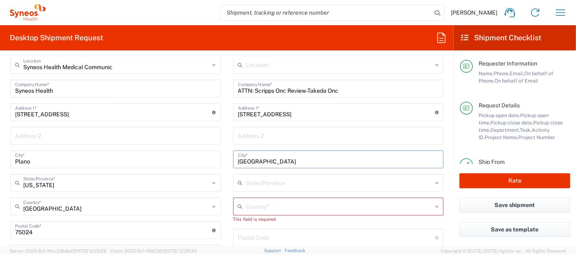
type input "[GEOGRAPHIC_DATA]"
click at [273, 210] on input "text" at bounding box center [339, 206] width 186 height 14
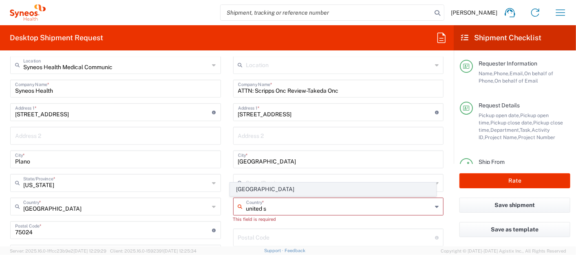
click at [255, 188] on span "[GEOGRAPHIC_DATA]" at bounding box center [332, 189] width 205 height 13
type input "[GEOGRAPHIC_DATA]"
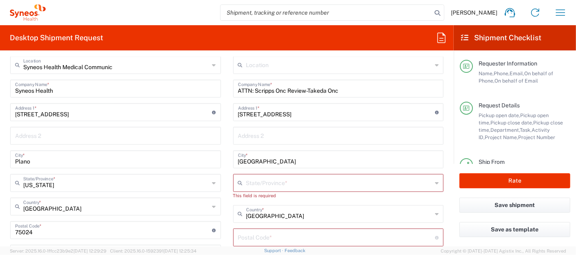
click at [252, 185] on input "text" at bounding box center [339, 183] width 186 height 14
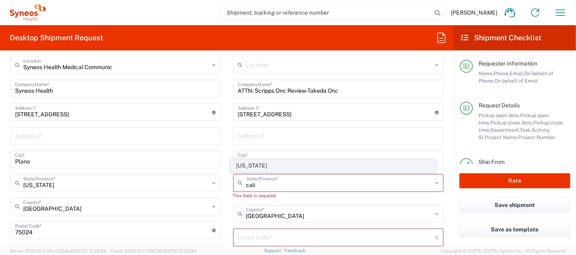
click at [249, 163] on span "[US_STATE]" at bounding box center [332, 166] width 205 height 13
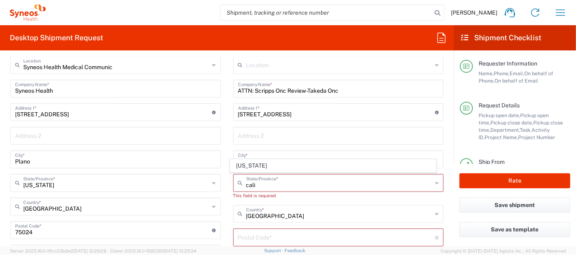
type input "[US_STATE]"
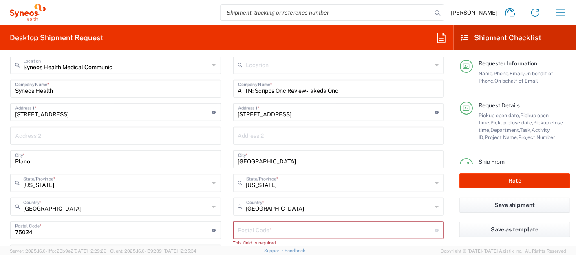
click at [227, 171] on main "Location [PERSON_NAME] LLC-[GEOGRAPHIC_DATA] [GEOGRAPHIC_DATA] [GEOGRAPHIC_DATA…" at bounding box center [338, 231] width 223 height 350
click at [253, 229] on input "undefined" at bounding box center [336, 230] width 197 height 14
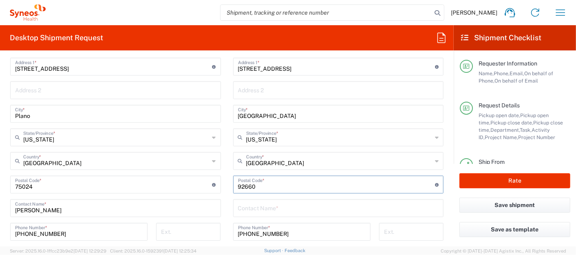
type input "92660"
click at [244, 207] on input "text" at bounding box center [338, 208] width 201 height 14
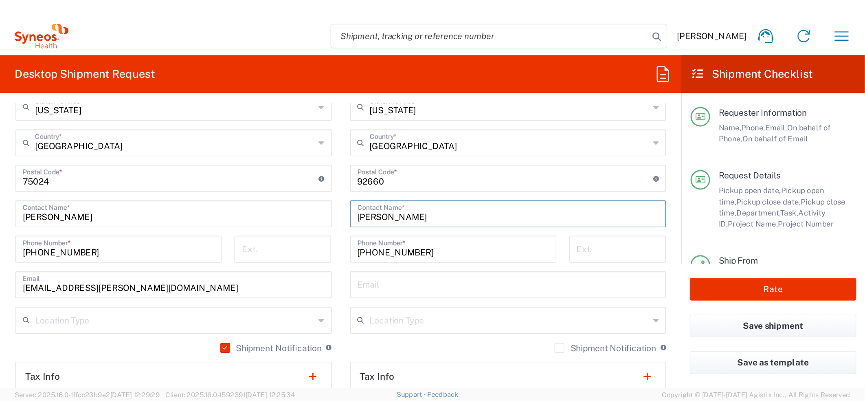
scroll to position [498, 0]
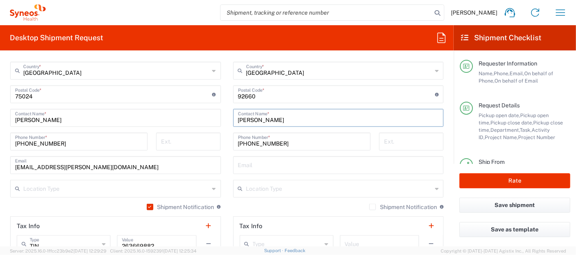
type input "[PERSON_NAME]"
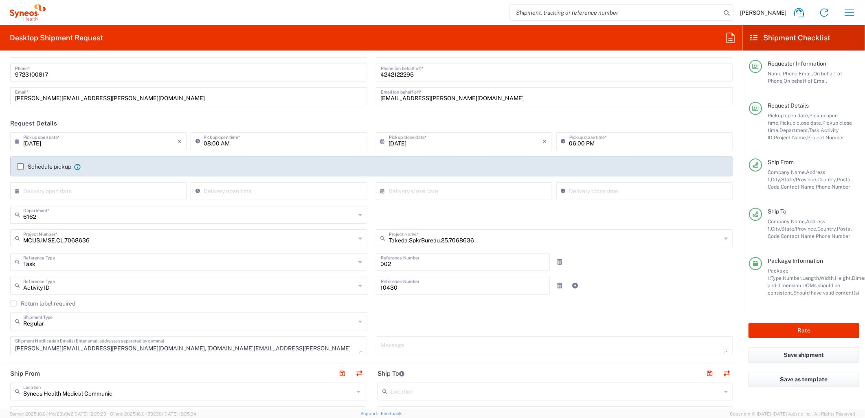
scroll to position [226, 0]
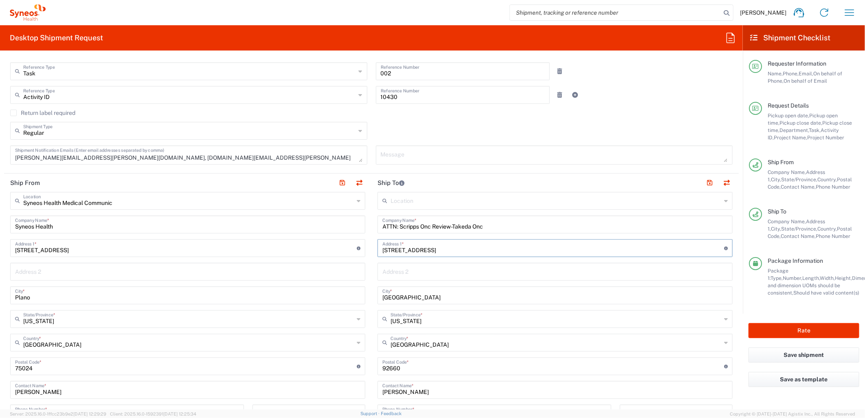
click at [465, 251] on input "[STREET_ADDRESS]" at bounding box center [554, 247] width 342 height 14
click at [368, 255] on main "Syneos Health Medical Communic Location Syneos Health Medical Communic [PERSON_…" at bounding box center [188, 363] width 368 height 342
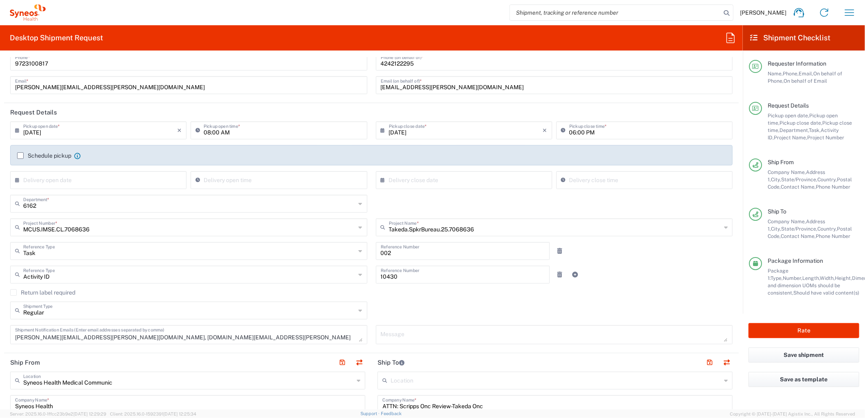
scroll to position [0, 0]
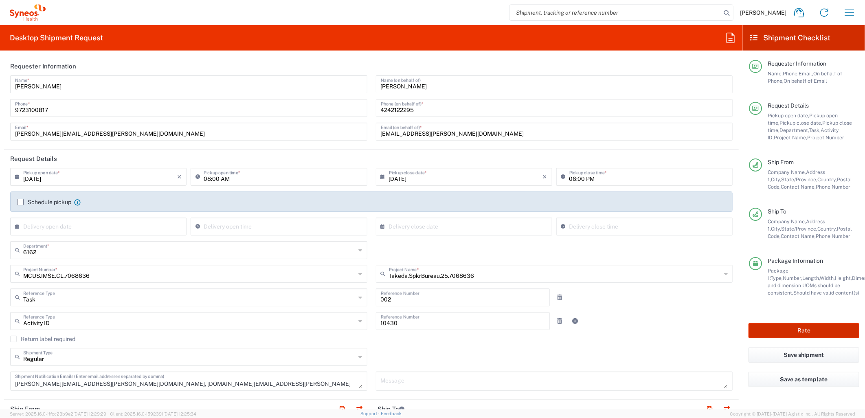
click at [575, 255] on button "Rate" at bounding box center [804, 330] width 111 height 15
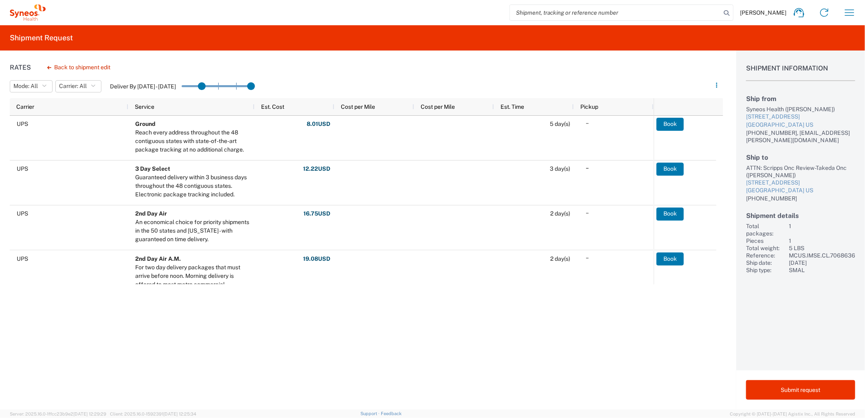
drag, startPoint x: 190, startPoint y: 83, endPoint x: 200, endPoint y: 83, distance: 9.4
drag, startPoint x: 254, startPoint y: 83, endPoint x: 244, endPoint y: 82, distance: 9.9
drag, startPoint x: 241, startPoint y: 84, endPoint x: 223, endPoint y: 84, distance: 18.3
drag, startPoint x: 225, startPoint y: 84, endPoint x: 200, endPoint y: 87, distance: 24.3
click at [346, 81] on agx-table-filter-chips "Mode: All All SMAL Carrier: All All FedEx Express UPS Deliver By [DATE] - [DATE]" at bounding box center [359, 89] width 698 height 20
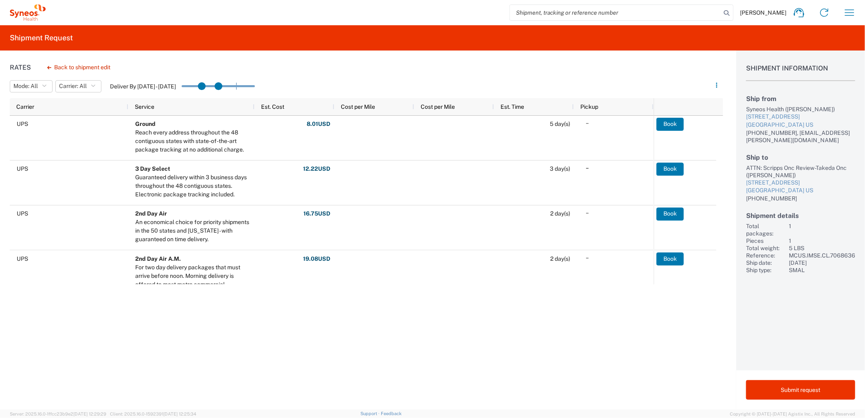
drag, startPoint x: 204, startPoint y: 85, endPoint x: 218, endPoint y: 87, distance: 14.5
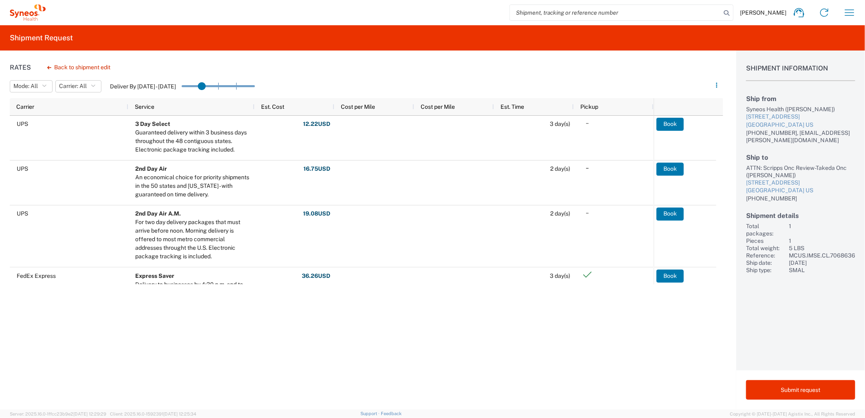
drag, startPoint x: 221, startPoint y: 83, endPoint x: 207, endPoint y: 87, distance: 15.2
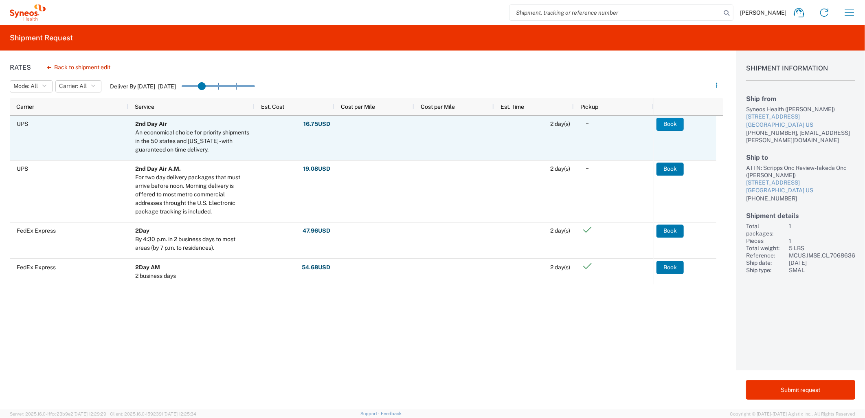
click at [575, 127] on button "Book" at bounding box center [670, 124] width 27 height 13
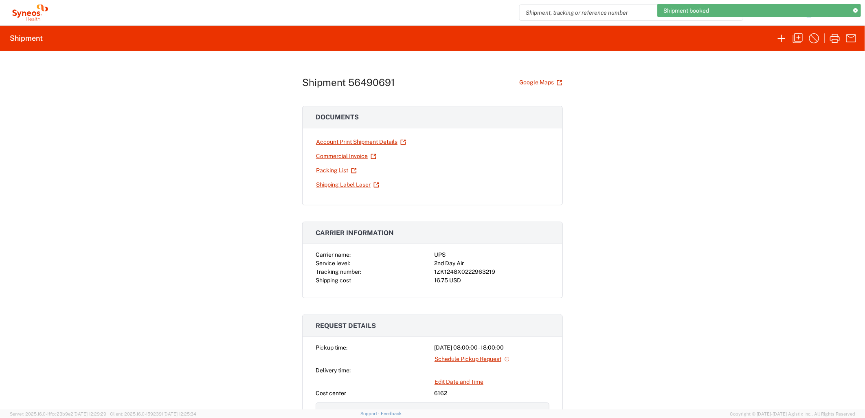
click at [478, 255] on div "1ZK1248X0222963219" at bounding box center [491, 272] width 115 height 9
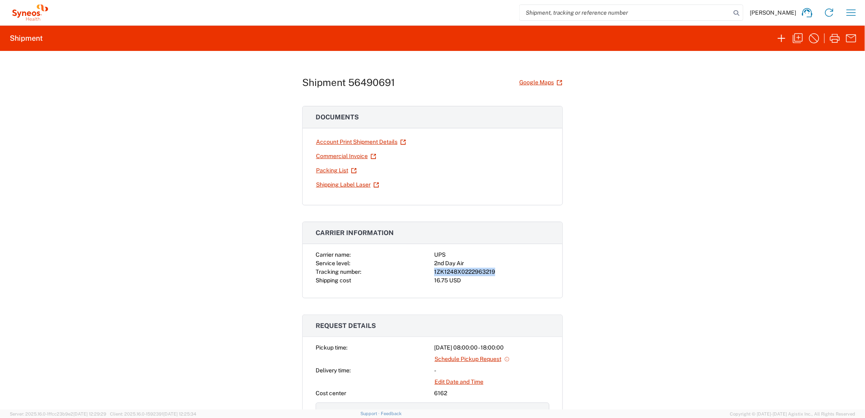
copy div "1ZK1248X0222963219"
click at [360, 181] on link "Shipping Label Laser" at bounding box center [348, 185] width 64 height 14
click at [449, 255] on div "Carrier name: UPS Service level: 2nd Day Air Tracking number: 1ZK1248X022296321…" at bounding box center [433, 274] width 260 height 47
